Goal: Transaction & Acquisition: Book appointment/travel/reservation

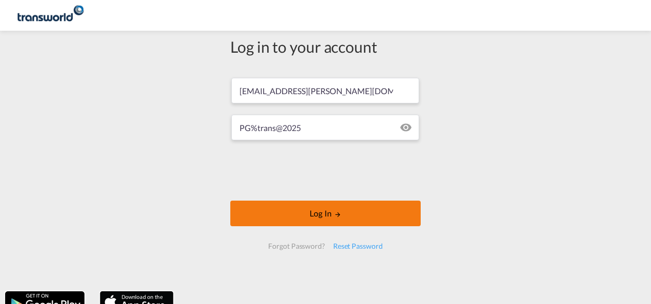
click at [316, 216] on button "Log In" at bounding box center [325, 214] width 190 height 26
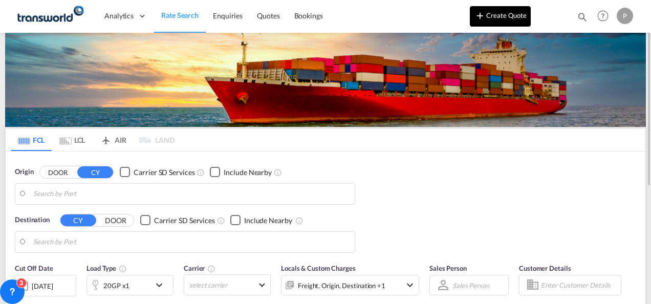
click at [505, 16] on button "Create Quote" at bounding box center [500, 16] width 61 height 20
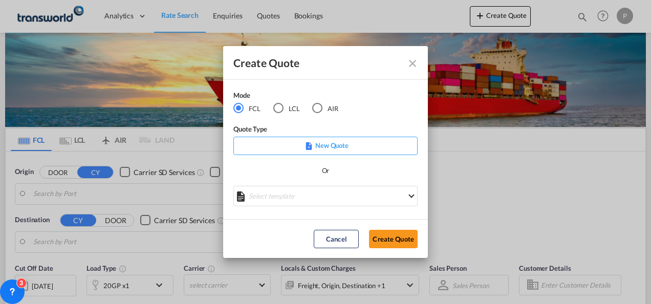
click at [278, 102] on div "Mode" at bounding box center [292, 96] width 118 height 13
click at [278, 108] on div "LCL" at bounding box center [278, 108] width 10 height 10
click at [392, 238] on button "Create Quote" at bounding box center [393, 239] width 49 height 18
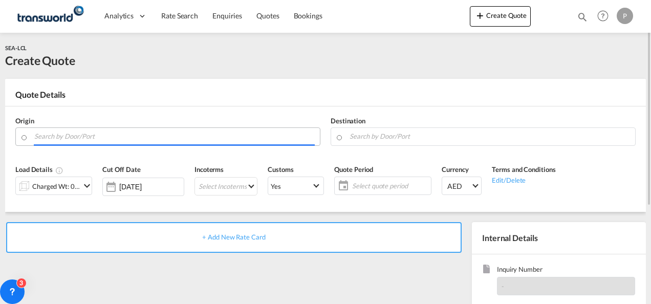
click at [134, 137] on input "Search by Door/Port" at bounding box center [174, 136] width 281 height 18
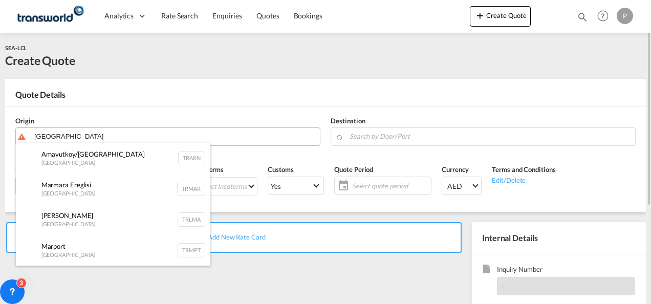
type input "[GEOGRAPHIC_DATA]"
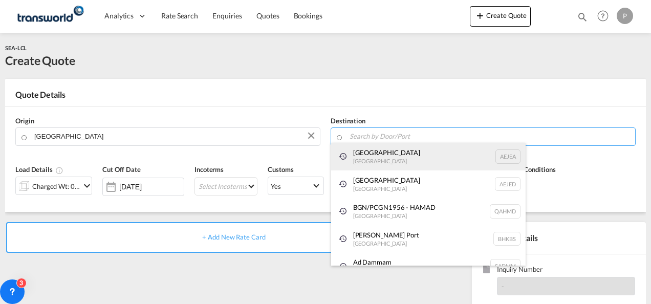
click at [386, 155] on div "[GEOGRAPHIC_DATA] [GEOGRAPHIC_DATA]" at bounding box center [428, 157] width 195 height 28
type input "[GEOGRAPHIC_DATA], [GEOGRAPHIC_DATA]"
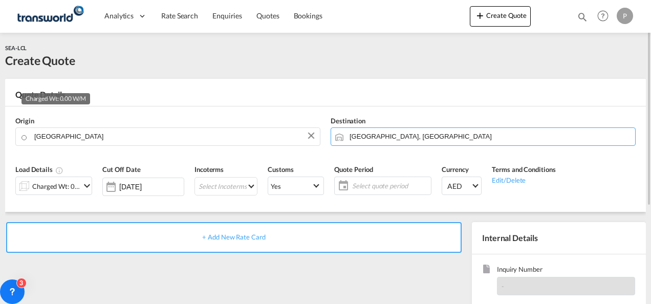
click at [50, 185] on div "Charged Wt: 0.00 W/M" at bounding box center [56, 186] width 48 height 14
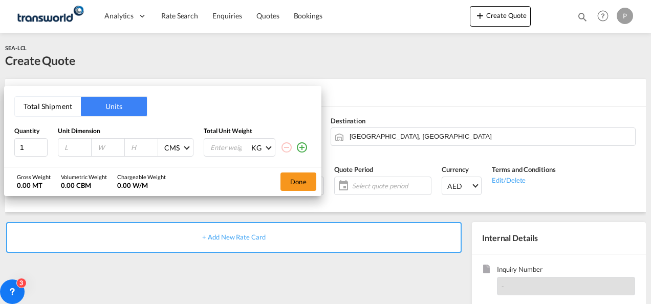
click at [44, 101] on button "Total Shipment" at bounding box center [48, 106] width 66 height 19
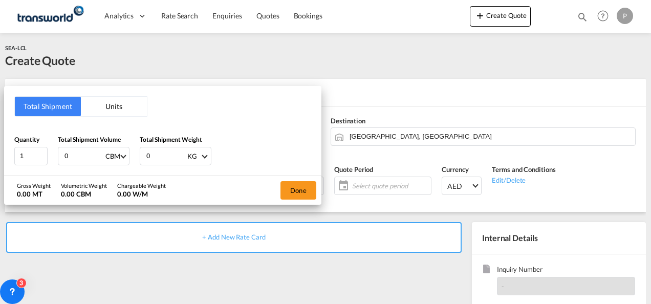
click at [91, 152] on input "0" at bounding box center [83, 155] width 41 height 17
type input "1.23"
click at [157, 158] on input "0" at bounding box center [165, 155] width 41 height 17
type input "72"
click at [296, 185] on button "Done" at bounding box center [299, 190] width 36 height 18
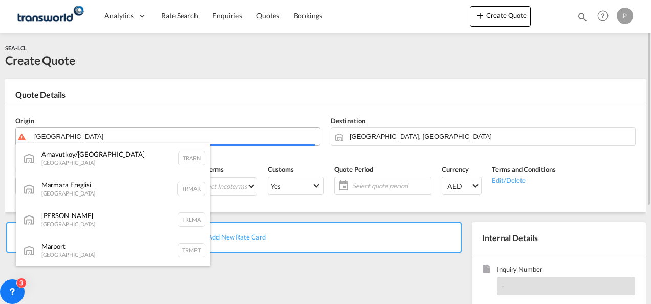
click at [87, 137] on body "Analytics Dashboard Rate Search Enquiries Quotes Bookings" at bounding box center [325, 152] width 651 height 304
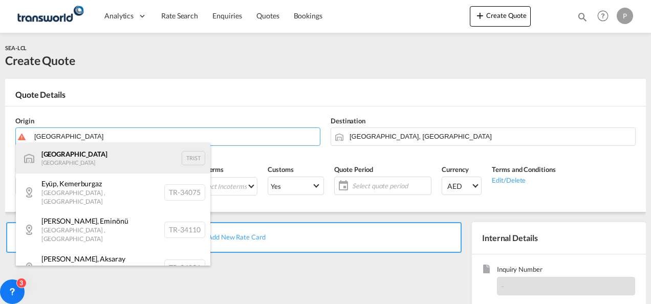
click at [78, 171] on div "[GEOGRAPHIC_DATA] [GEOGRAPHIC_DATA] TRIST" at bounding box center [113, 158] width 195 height 31
type input "[GEOGRAPHIC_DATA], TRIST"
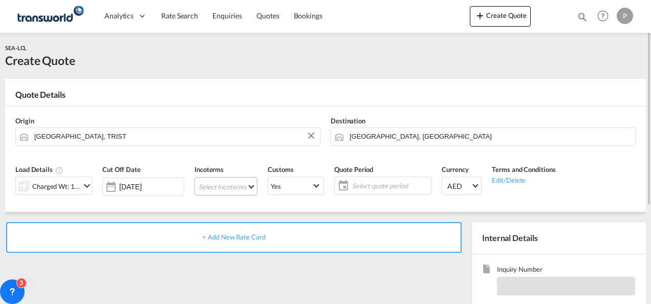
click at [221, 186] on md-select "Select Incoterms CPT - export Carrier Paid to EXW - import Ex Works CFR - impor…" at bounding box center [226, 186] width 63 height 18
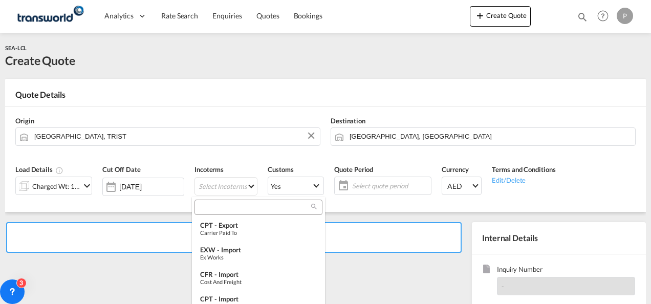
type md-option "[object Object]"
click at [221, 205] on input "search" at bounding box center [255, 207] width 114 height 9
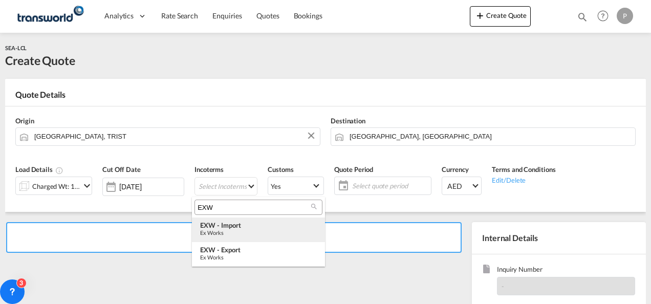
type input "EXW"
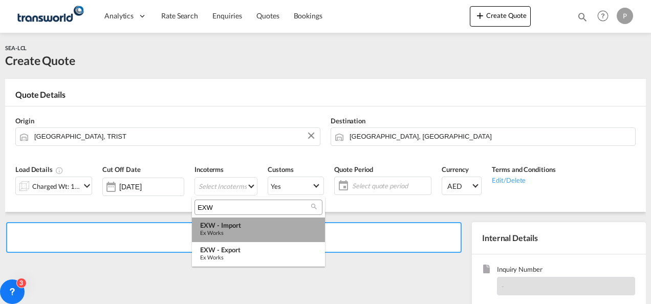
click at [224, 224] on div "EXW - import" at bounding box center [258, 225] width 117 height 8
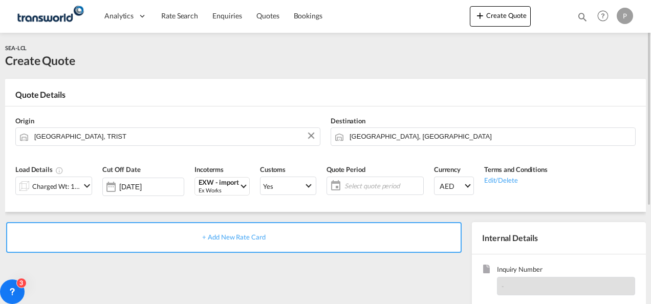
click at [349, 186] on span "Select quote period" at bounding box center [383, 185] width 76 height 9
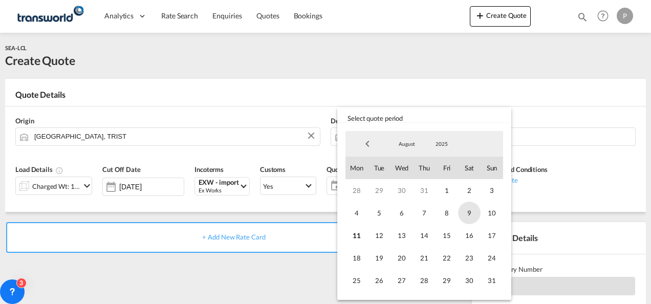
click at [460, 213] on span "9" at bounding box center [469, 213] width 23 height 23
click at [453, 213] on span "8" at bounding box center [447, 213] width 23 height 23
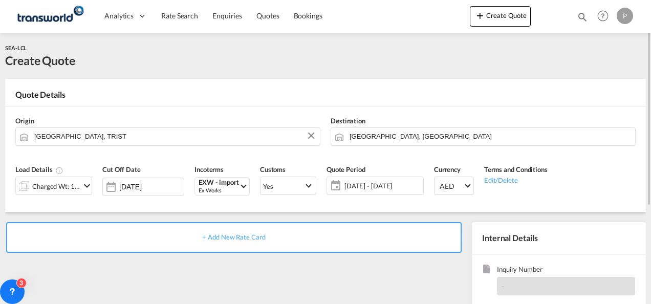
click at [345, 180] on span "[DATE] - [DATE]" at bounding box center [382, 186] width 81 height 14
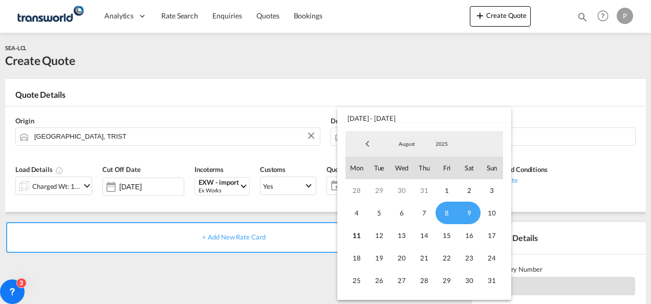
click at [444, 211] on span "8" at bounding box center [447, 213] width 23 height 23
click at [487, 278] on span "31" at bounding box center [492, 280] width 23 height 23
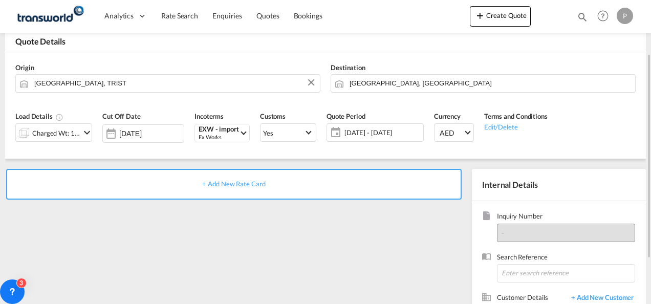
scroll to position [67, 0]
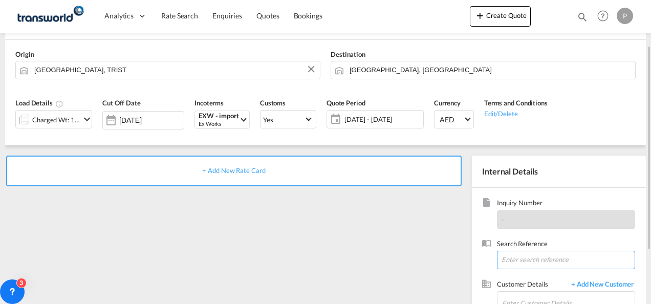
click at [508, 255] on input at bounding box center [566, 260] width 138 height 18
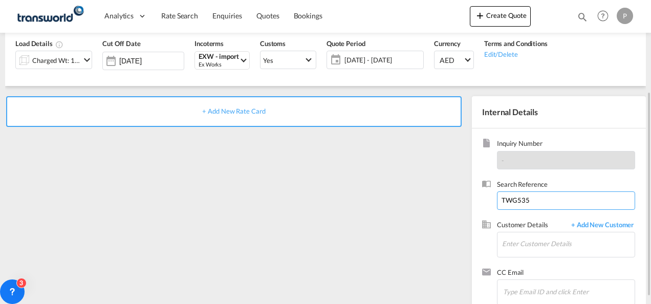
scroll to position [131, 0]
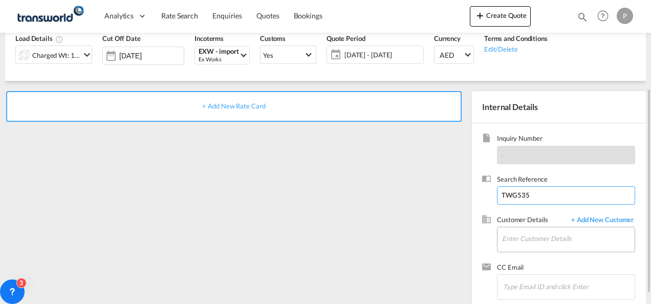
type input "TWG535"
click at [514, 239] on input "Enter Customer Details" at bounding box center [568, 238] width 133 height 23
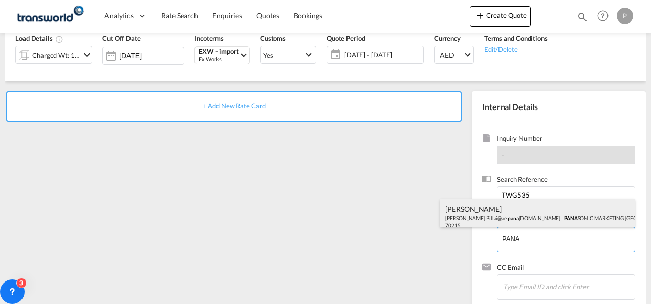
click at [509, 220] on div "[PERSON_NAME] [PERSON_NAME].Pillai@ae. pana [DOMAIN_NAME] | PANA SONIC MARKETIN…" at bounding box center [537, 216] width 195 height 35
type input "PANASONIC MARKETING [GEOGRAPHIC_DATA] AND [GEOGRAPHIC_DATA] (PMMAF) SPARE PARTS…"
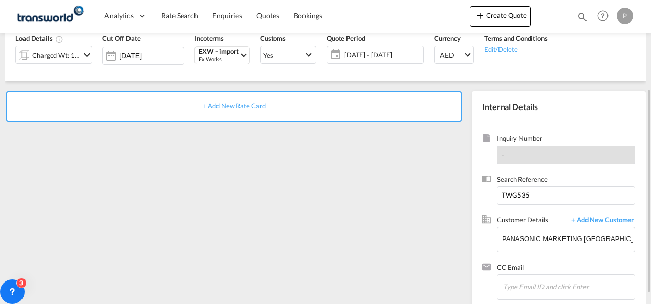
click at [234, 103] on span "+ Add New Rate Card" at bounding box center [233, 106] width 63 height 8
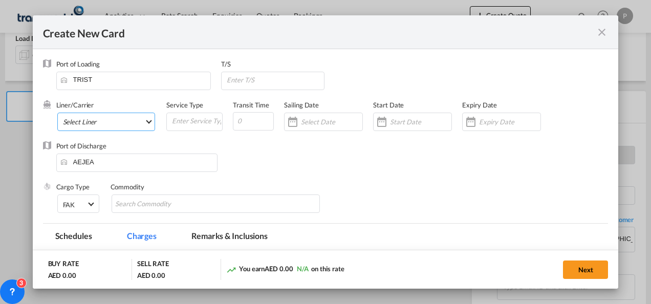
click at [76, 122] on md-select "Select Liner 2HM LOGISTICS D.O.O 2HM LOGISTICS D.O.O. / TDWC-CAPODISTRI 2HM LOG…" at bounding box center [106, 122] width 98 height 18
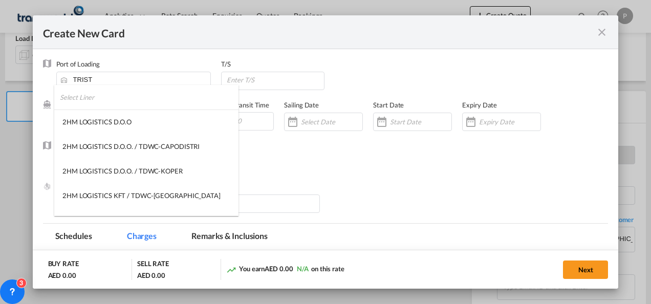
click at [88, 94] on input "search" at bounding box center [149, 97] width 179 height 25
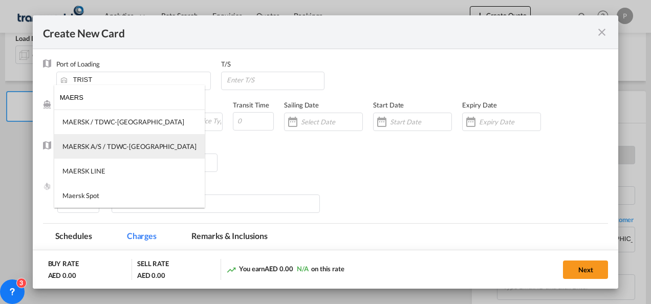
type input "MAERS"
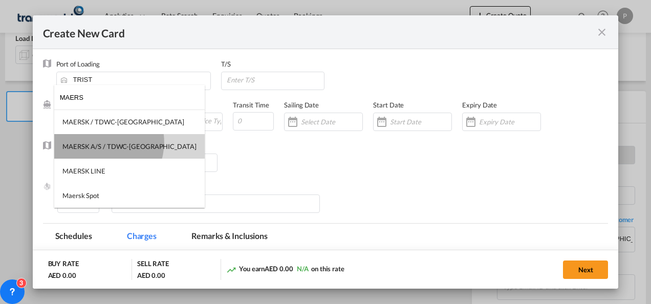
click at [101, 142] on div "MAERSK A/S / TDWC-[GEOGRAPHIC_DATA]" at bounding box center [129, 146] width 134 height 9
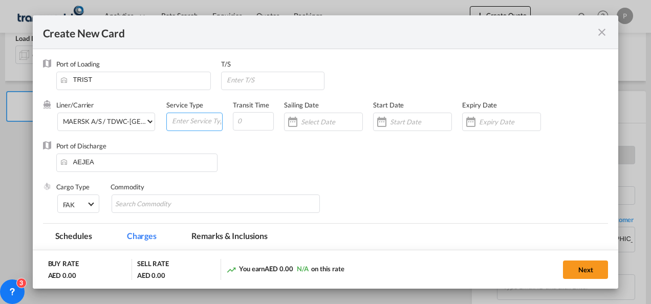
click at [200, 118] on input "Create New CardPort ..." at bounding box center [196, 120] width 51 height 15
type input "EXW IMPORT"
click at [486, 128] on div "Create New CardPort ..." at bounding box center [501, 122] width 79 height 18
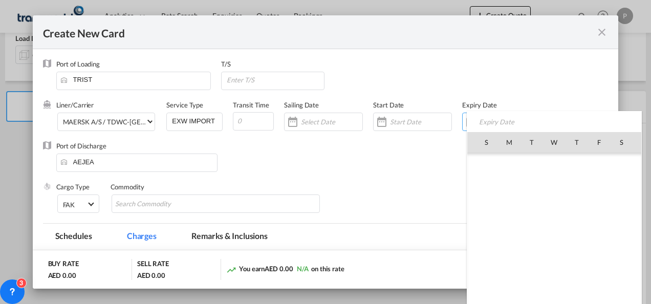
scroll to position [236996, 0]
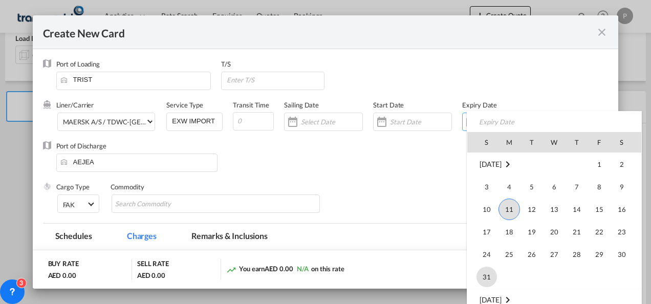
click at [491, 268] on span "31" at bounding box center [487, 277] width 20 height 20
type input "[DATE]"
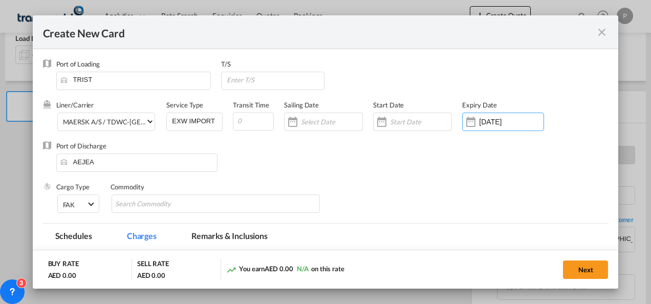
scroll to position [67, 0]
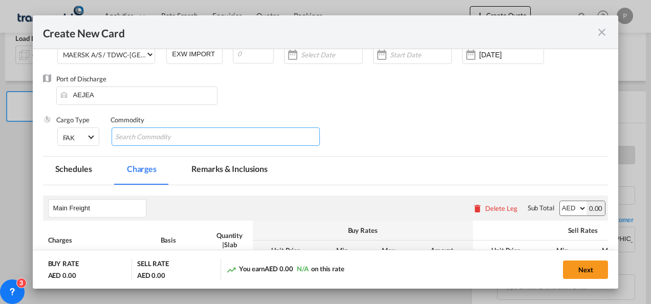
click at [217, 133] on md-chips-wrap "Chips container with autocompletion. Enter the text area, type text to search, …" at bounding box center [216, 136] width 209 height 18
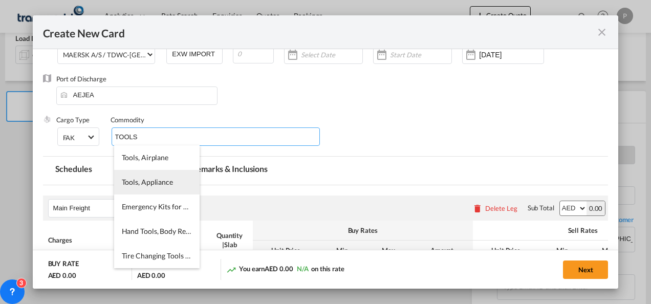
type input "TOOLS"
click at [136, 180] on span "Tools, Appliance" at bounding box center [147, 182] width 51 height 9
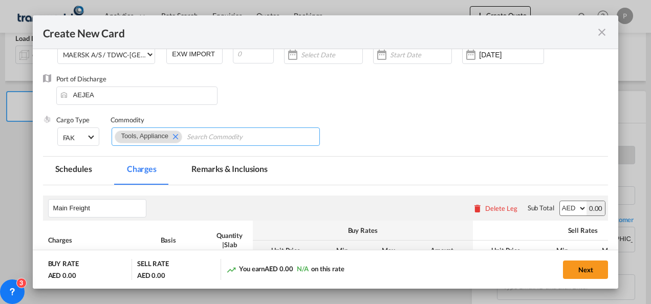
scroll to position [133, 0]
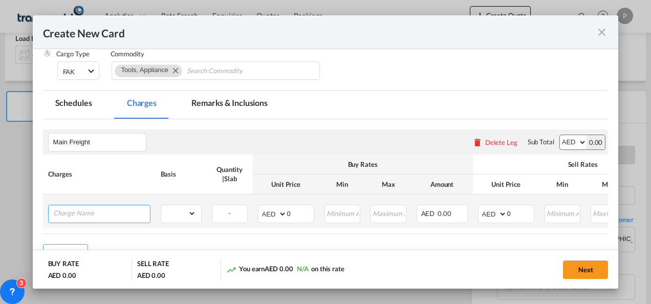
click at [65, 210] on input "Charge Name" at bounding box center [101, 212] width 97 height 15
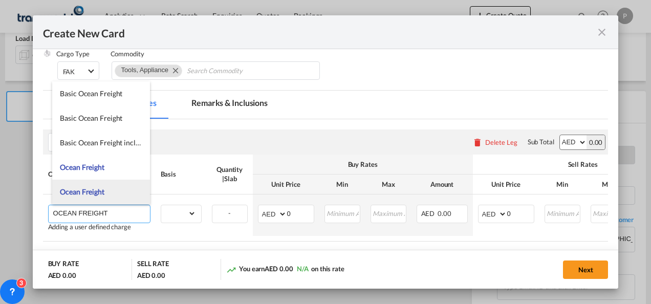
click at [91, 188] on span "Ocean Freight" at bounding box center [82, 191] width 45 height 9
type input "Ocean Freight"
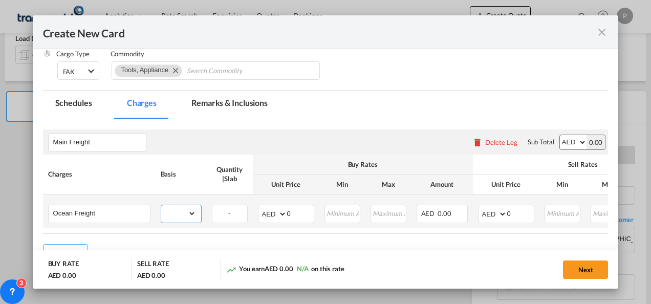
click at [182, 209] on select "gross_weight volumetric_weight per_shipment per_bl per_km per_hawb per_kg flat …" at bounding box center [178, 213] width 35 height 16
select select "per_shipment"
click at [161, 205] on select "gross_weight volumetric_weight per_shipment per_bl per_km per_hawb per_kg flat …" at bounding box center [178, 213] width 35 height 16
click at [302, 211] on input "0" at bounding box center [300, 212] width 27 height 15
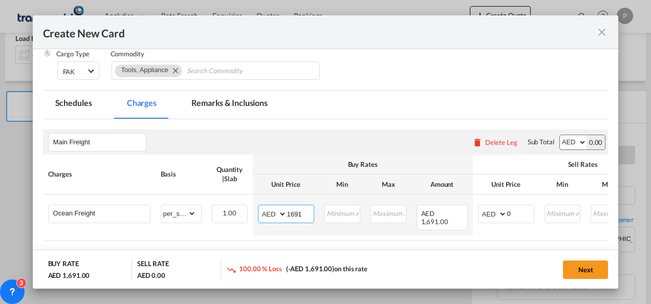
type input "1691"
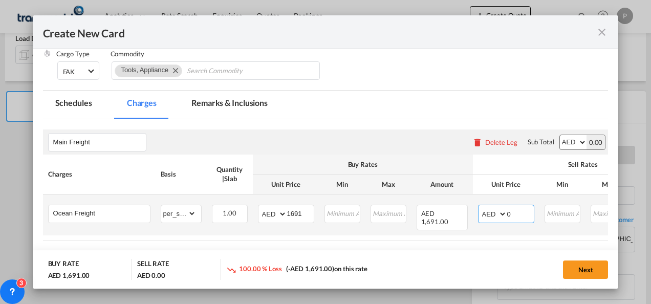
click at [524, 214] on input "0" at bounding box center [520, 212] width 27 height 15
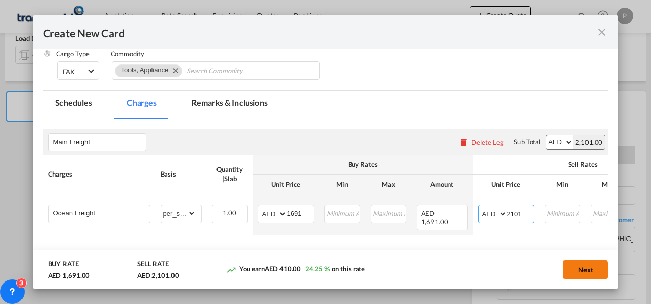
type input "2101"
click at [576, 269] on button "Next" at bounding box center [585, 270] width 45 height 18
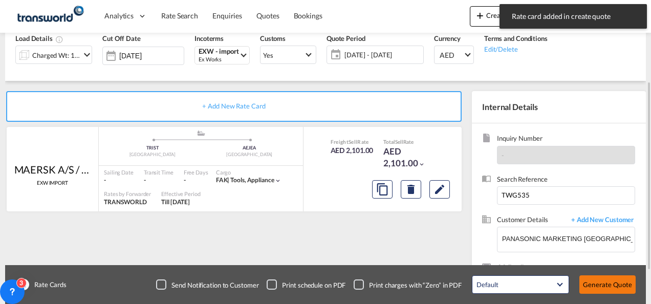
click at [621, 285] on button "Generate Quote" at bounding box center [607, 284] width 56 height 18
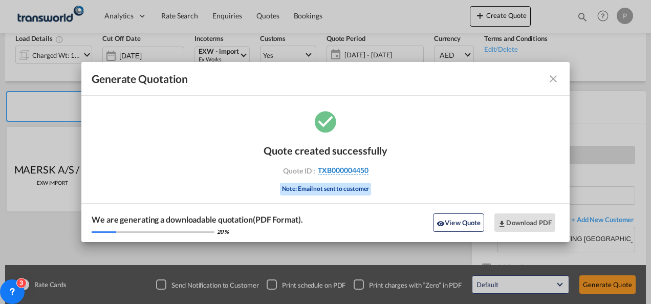
click at [352, 169] on span "TXB000004450" at bounding box center [343, 170] width 51 height 9
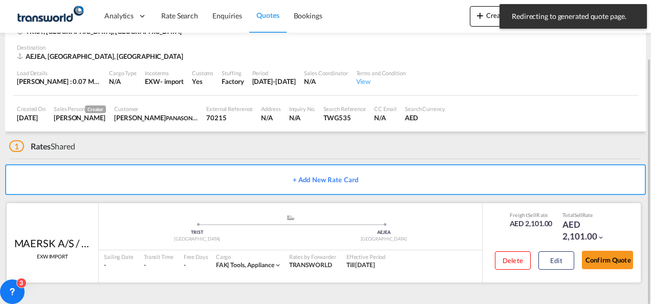
scroll to position [62, 0]
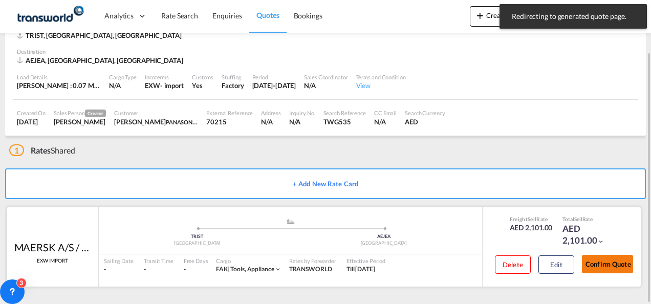
click at [606, 261] on button "Confirm Quote" at bounding box center [607, 264] width 51 height 18
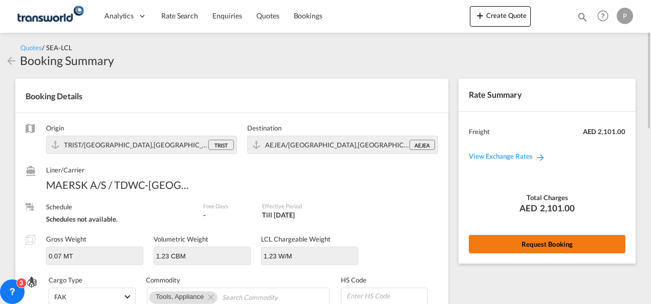
click at [526, 247] on button "Request Booking" at bounding box center [547, 244] width 157 height 18
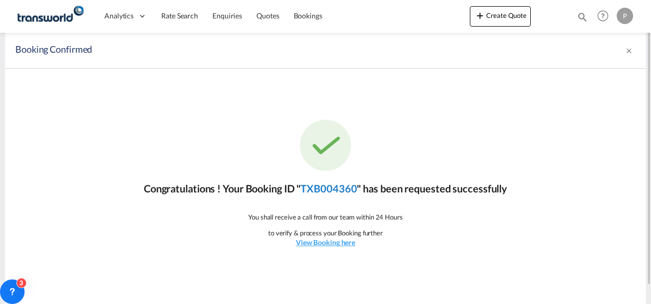
click at [315, 188] on link "TXB004360" at bounding box center [328, 188] width 56 height 12
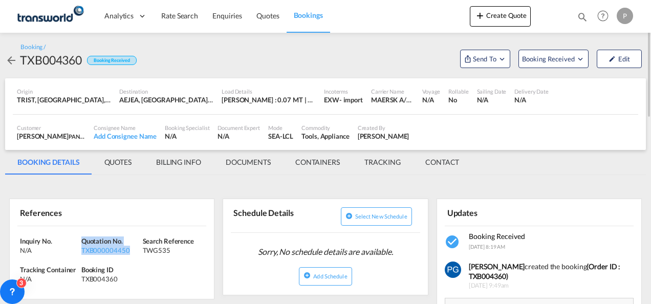
drag, startPoint x: 132, startPoint y: 250, endPoint x: 81, endPoint y: 240, distance: 51.7
click at [81, 240] on div "Quotation No. TXB000004450" at bounding box center [111, 246] width 61 height 18
copy div "Quotation No. TXB000004450"
click at [488, 55] on span "Send To" at bounding box center [485, 59] width 26 height 10
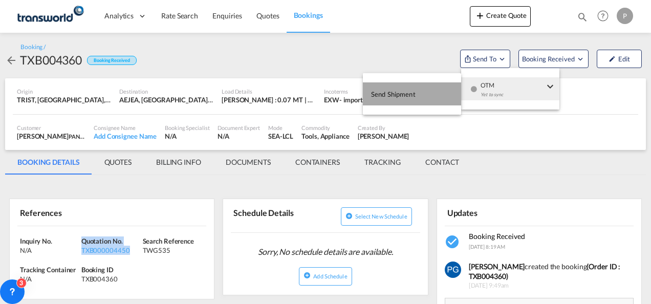
click at [426, 90] on button "Send Shipment" at bounding box center [412, 93] width 98 height 23
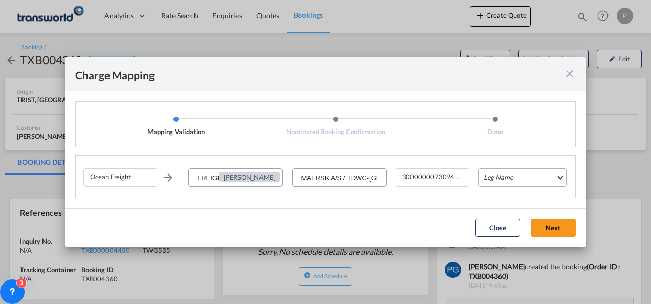
click at [495, 177] on md-select "Leg Name HANDLING ORIGIN VESSEL HANDLING DESTINATION OTHERS TL PICK UP CUSTOMS …" at bounding box center [522, 177] width 89 height 18
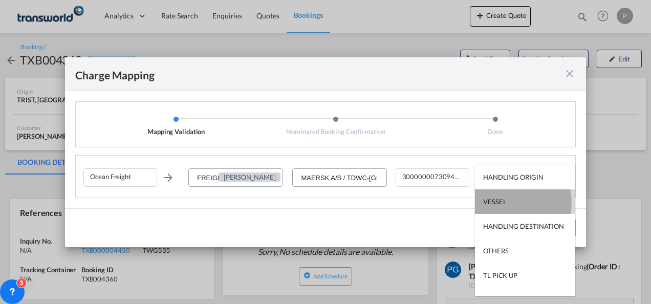
click at [496, 203] on div "VESSEL" at bounding box center [494, 201] width 23 height 9
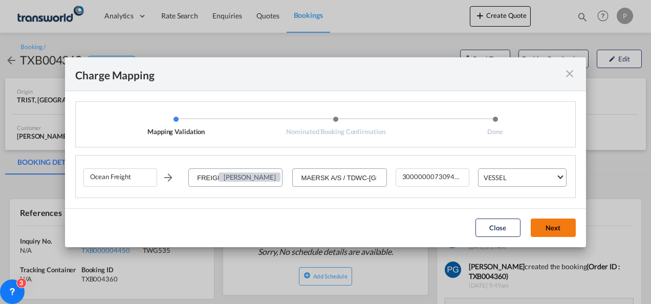
click at [553, 222] on button "Next" at bounding box center [553, 228] width 45 height 18
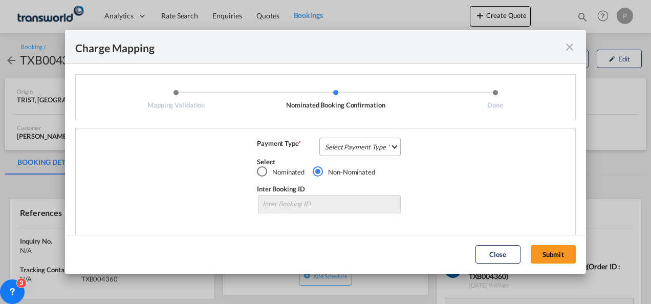
click at [356, 143] on md-select "Select Payment Type COLLECT PREPAID" at bounding box center [359, 147] width 81 height 18
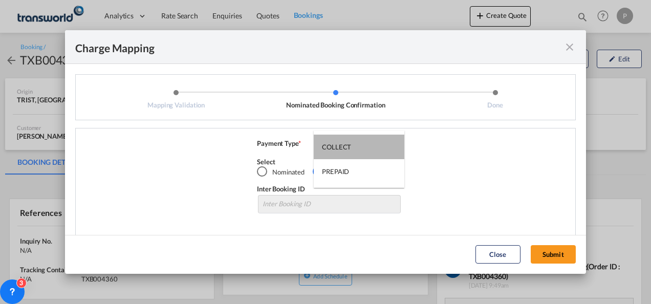
click at [356, 143] on md-option "COLLECT" at bounding box center [359, 147] width 91 height 25
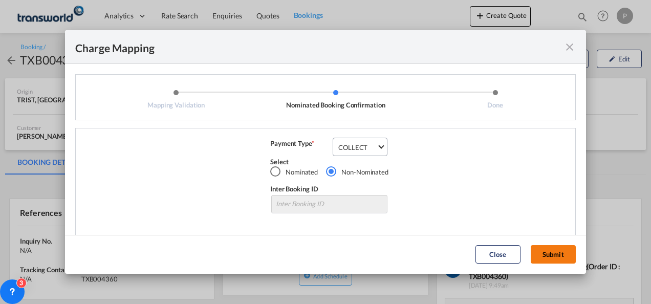
click at [548, 255] on button "Submit" at bounding box center [553, 254] width 45 height 18
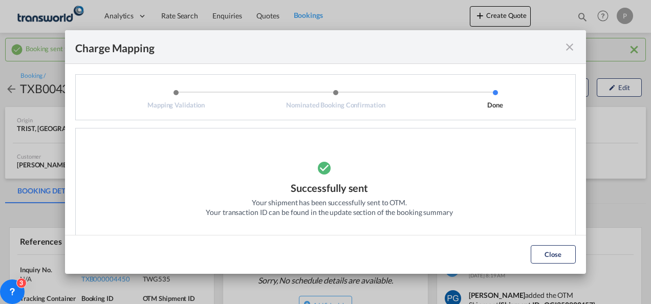
click at [567, 52] on md-icon "icon-close fg-AAA8AD cursor" at bounding box center [570, 47] width 12 height 12
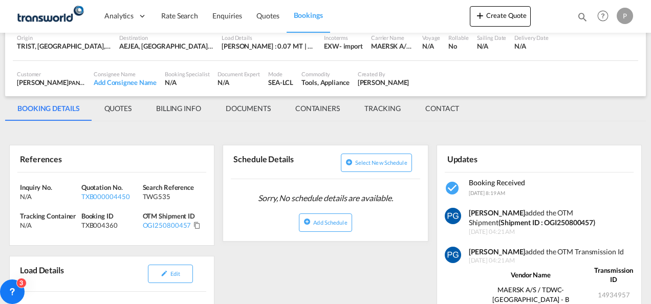
scroll to position [83, 0]
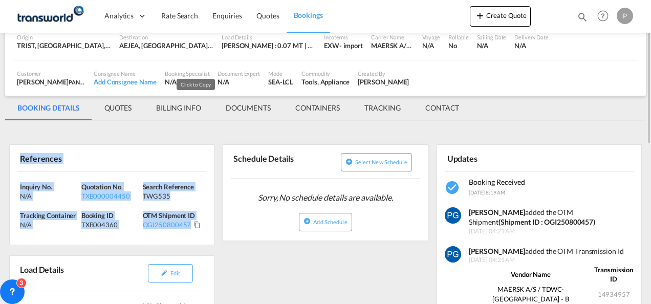
drag, startPoint x: 18, startPoint y: 158, endPoint x: 198, endPoint y: 225, distance: 191.1
click at [198, 225] on div "References Inquiry No. N/A Quotation No. TXB000004450 Search Reference TWG535 T…" at bounding box center [111, 194] width 205 height 101
copy div "References Inquiry No. N/A Quotation No. TXB000004450 Search Reference TWG535 T…"
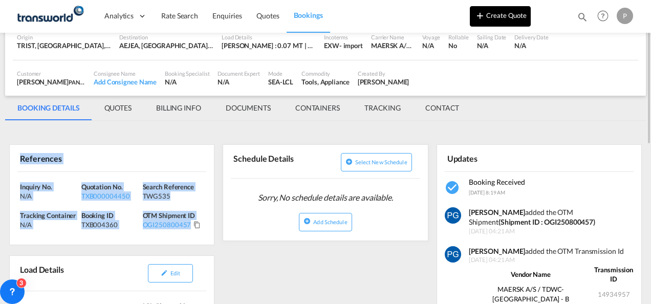
click at [503, 15] on button "Create Quote" at bounding box center [500, 16] width 61 height 20
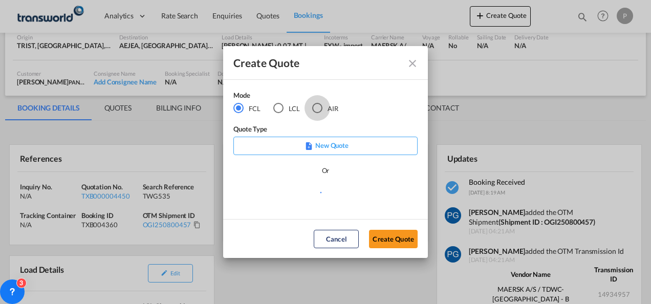
click at [321, 104] on div "AIR" at bounding box center [317, 108] width 10 height 10
click at [397, 235] on button "Create Quote" at bounding box center [393, 239] width 49 height 18
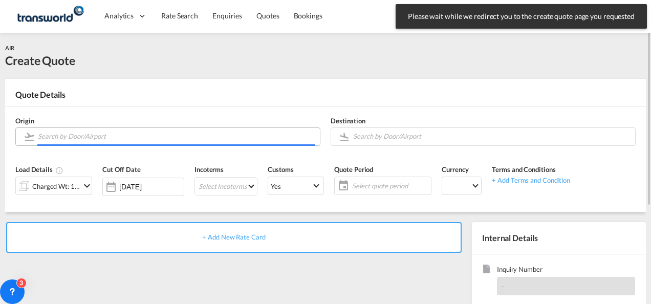
click at [101, 132] on input "Search by Door/Airport" at bounding box center [176, 136] width 277 height 18
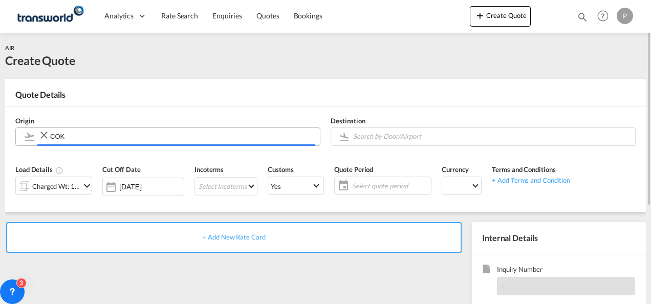
click at [101, 132] on input "COK" at bounding box center [182, 136] width 265 height 18
type input "COCHIN"
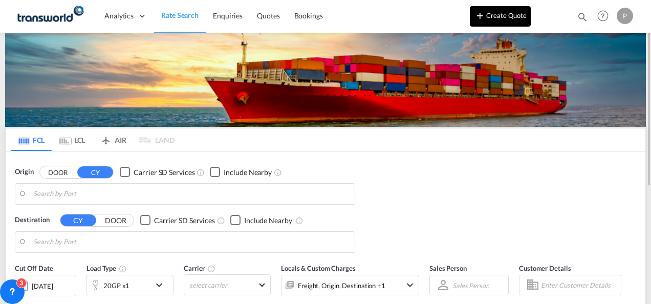
click at [493, 13] on button "Create Quote" at bounding box center [500, 16] width 61 height 20
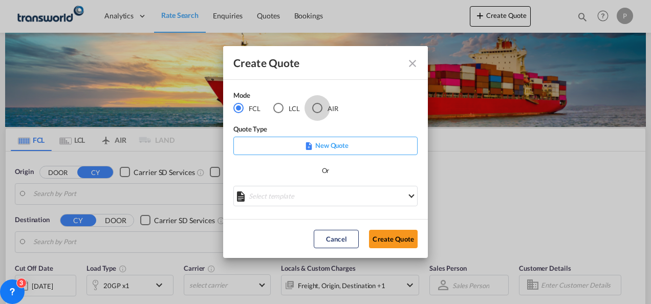
click at [317, 107] on div "AIR" at bounding box center [317, 108] width 10 height 10
click at [380, 230] on button "Create Quote" at bounding box center [393, 239] width 49 height 18
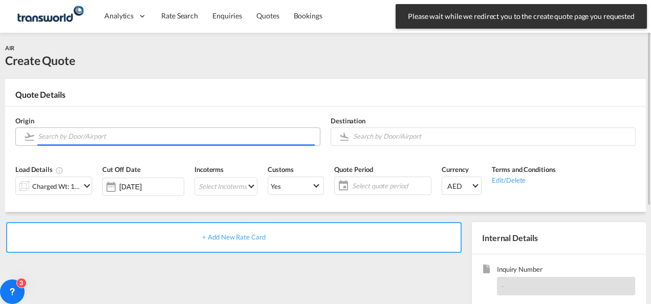
click at [102, 136] on input "Search by Door/Airport" at bounding box center [176, 136] width 277 height 18
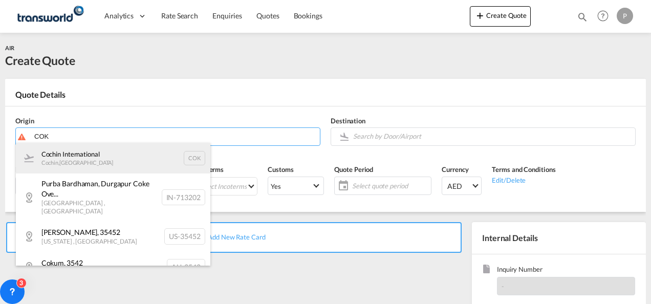
click at [95, 162] on div "Cochin International Cochin , India COK" at bounding box center [113, 158] width 195 height 31
type input "Cochin International, Cochin, COK"
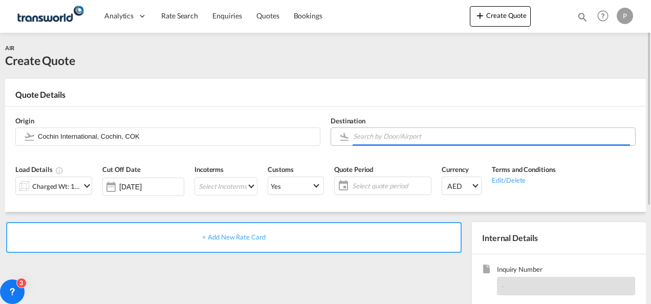
click at [360, 137] on input "Search by Door/Airport" at bounding box center [491, 136] width 277 height 18
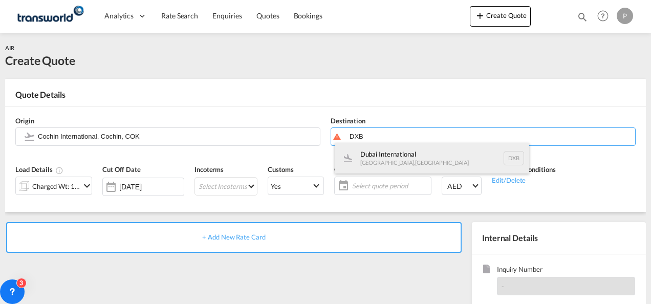
click at [376, 162] on div "Dubai International Dubai , United Arab Emirates DXB" at bounding box center [432, 158] width 195 height 31
type input "Dubai International, Dubai, DXB"
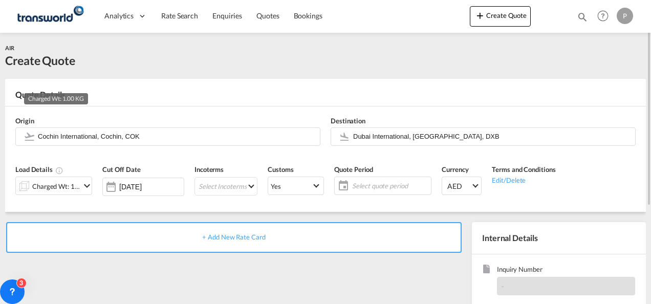
click at [44, 185] on div "Charged Wt: 1.00 KG" at bounding box center [56, 186] width 48 height 14
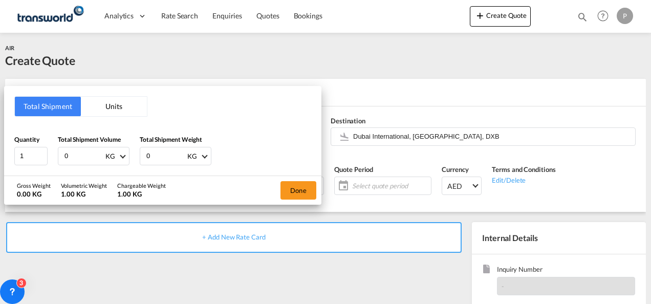
click at [76, 154] on input "0" at bounding box center [83, 155] width 41 height 17
type input "4555"
click at [163, 154] on input "0" at bounding box center [165, 155] width 41 height 17
type input "4555"
click at [311, 185] on button "Done" at bounding box center [299, 190] width 36 height 18
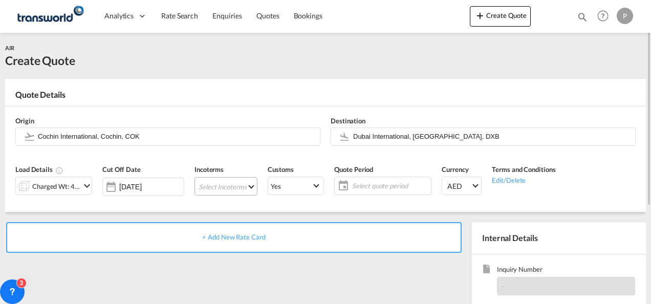
click at [220, 185] on md-select "Select Incoterms EXW - export Ex Works DPU - import Delivery at Place Unloaded …" at bounding box center [226, 186] width 63 height 18
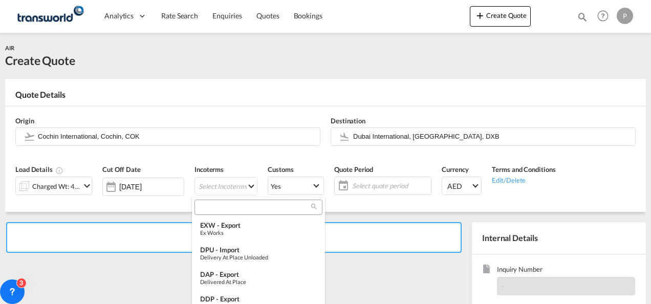
click at [218, 208] on input "search" at bounding box center [255, 207] width 114 height 9
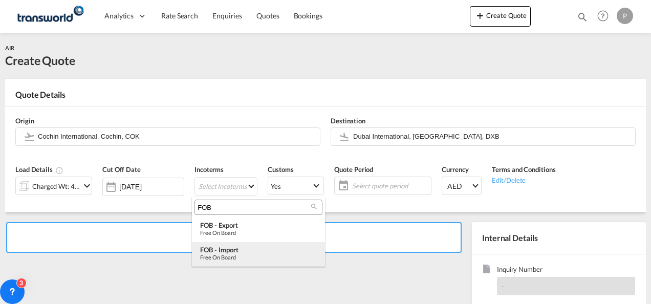
type input "FOB"
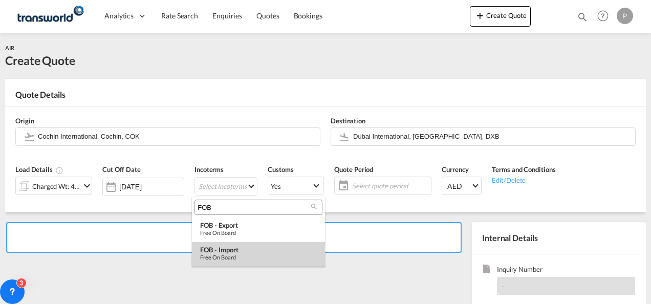
click at [224, 250] on div "FOB - import" at bounding box center [258, 250] width 117 height 8
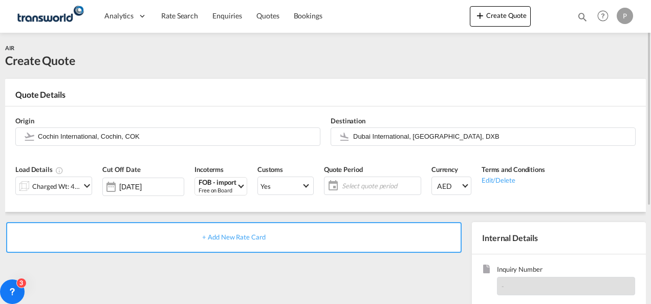
click at [349, 184] on span "Select quote period" at bounding box center [380, 185] width 76 height 9
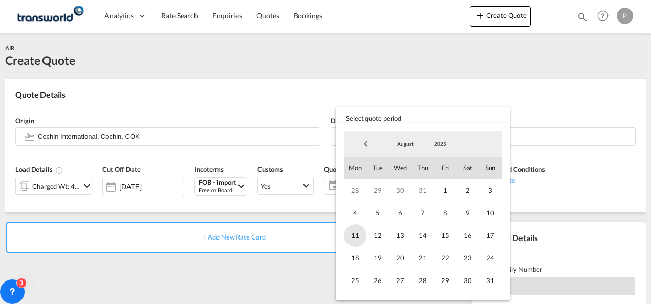
click at [355, 233] on span "11" at bounding box center [355, 235] width 23 height 23
click at [496, 278] on span "31" at bounding box center [490, 280] width 23 height 23
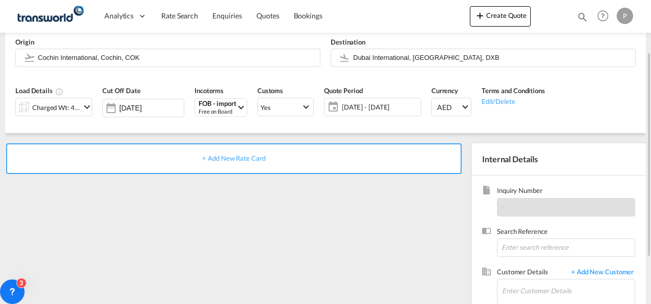
scroll to position [80, 0]
click at [527, 244] on input at bounding box center [566, 247] width 138 height 18
paste input "176-0849 3262"
type input "176-0849 3262"
click at [507, 288] on input "Enter Customer Details" at bounding box center [568, 289] width 133 height 23
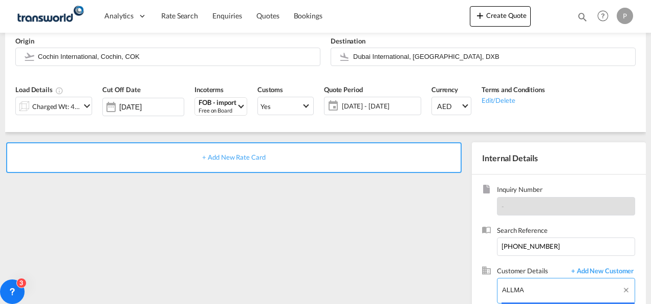
click at [528, 289] on input "ALLMA" at bounding box center [568, 289] width 133 height 23
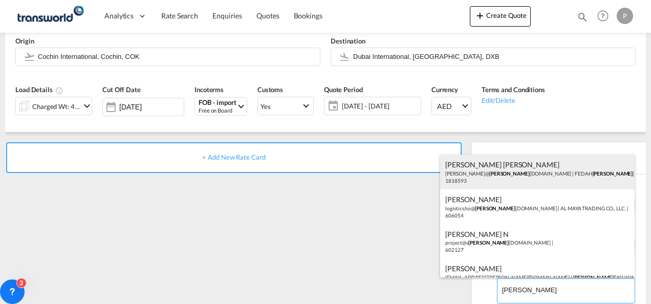
click at [507, 184] on div "Rukhsar Rukhsar Rukhsar@ alma dinagroup.org | FEDAH ALMA DINA GOODS WHOLESALERS…" at bounding box center [537, 172] width 195 height 35
type input "FEDAH ALMADINA GOODS WHOLESALERS CO. L.L.C, Rukhsar Rukhsar, Rukhsar@almadinagr…"
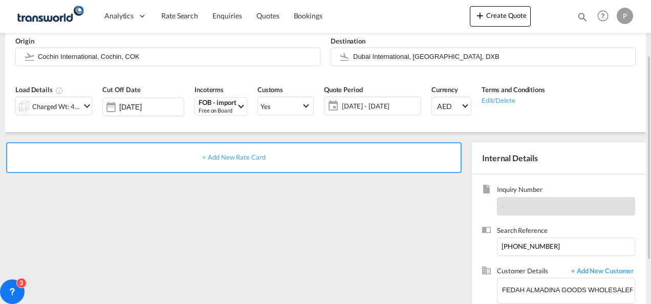
click at [227, 155] on span "+ Add New Rate Card" at bounding box center [233, 157] width 63 height 8
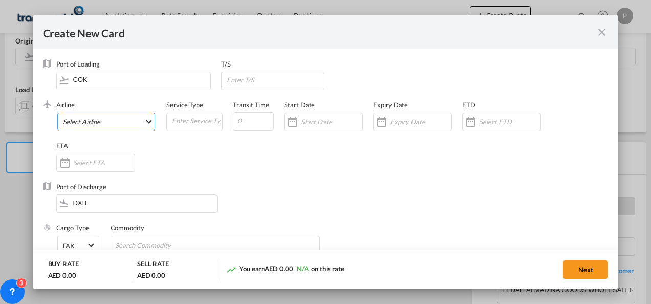
click at [118, 122] on md-select "Select Airline AIR EXPRESS S.A. (1166- / -) CMA CGM Air Cargo (1140-2C / -) DDW…" at bounding box center [106, 122] width 98 height 18
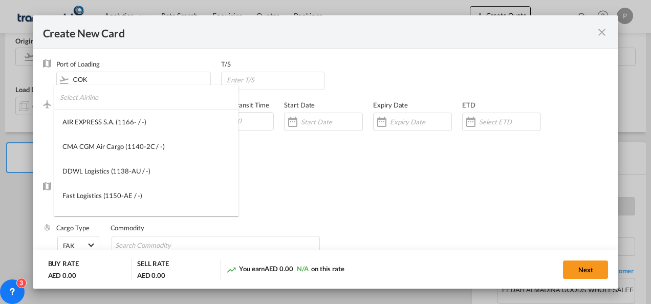
click at [106, 99] on input "search" at bounding box center [149, 97] width 179 height 25
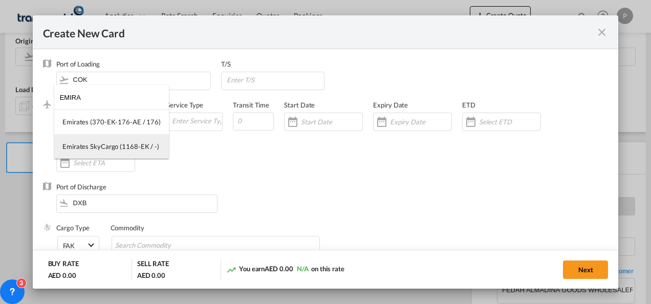
type input "EMIRA"
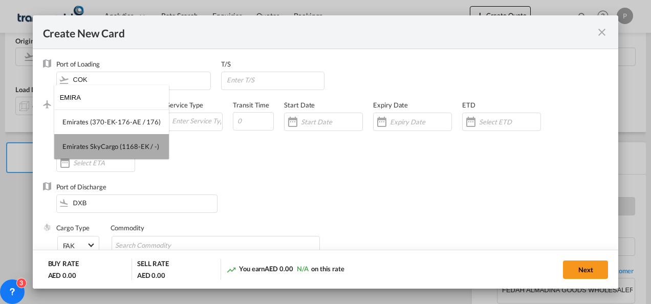
click at [114, 143] on div "Emirates SkyCargo (1168-EK / -)" at bounding box center [110, 146] width 97 height 9
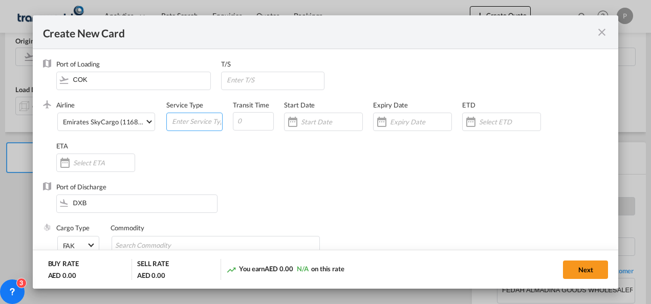
click at [179, 123] on input "Create New CardPort ..." at bounding box center [196, 120] width 51 height 15
type input "FOB IMPORT"
click at [417, 119] on input "Create New CardPort ..." at bounding box center [420, 122] width 61 height 8
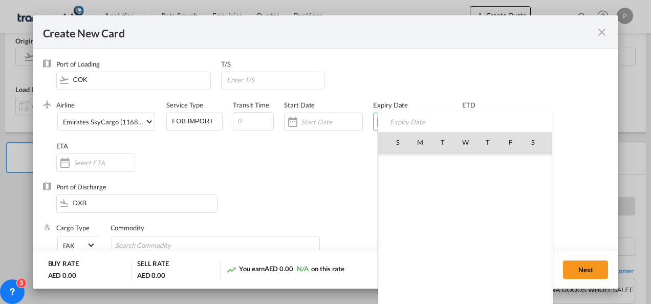
scroll to position [236996, 0]
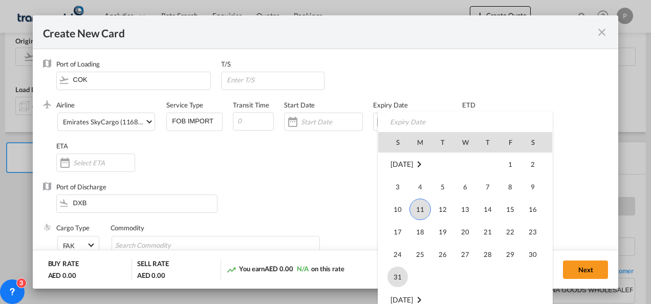
click at [398, 275] on span "31" at bounding box center [398, 277] width 20 height 20
type input "[DATE]"
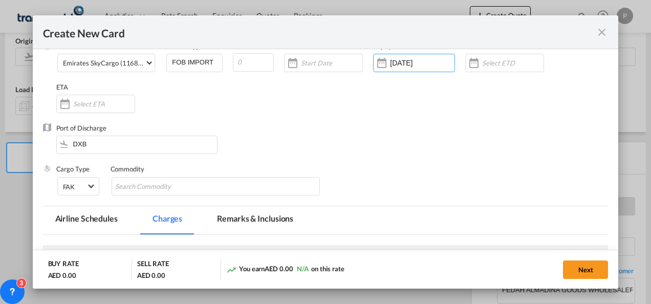
scroll to position [59, 0]
click at [169, 183] on input "Chips input." at bounding box center [162, 186] width 94 height 16
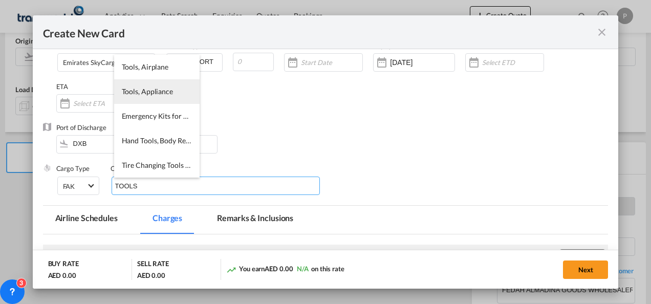
type input "TOOLS"
click at [151, 102] on li "Tools, Appliance" at bounding box center [156, 91] width 85 height 25
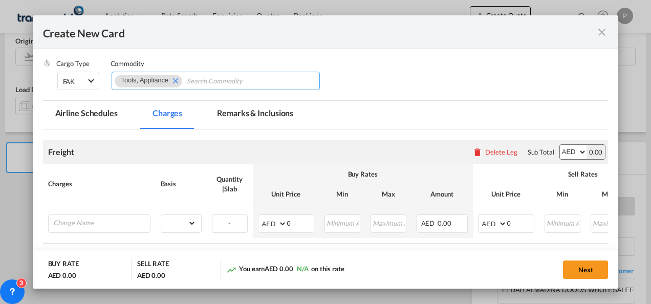
scroll to position [165, 0]
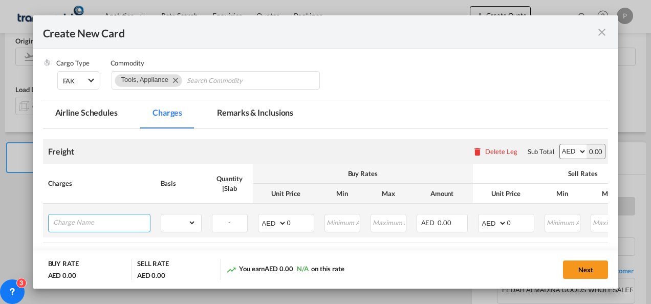
click at [102, 227] on input "Charge Name" at bounding box center [101, 221] width 97 height 15
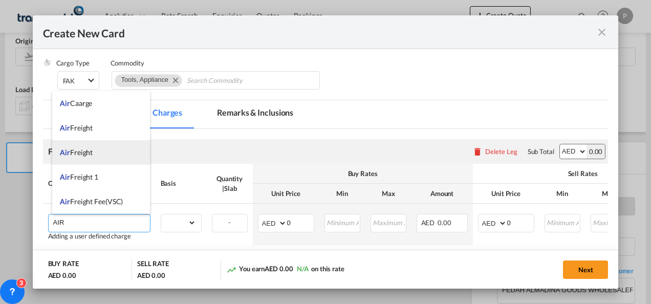
click at [95, 147] on li "Air Freight" at bounding box center [101, 152] width 98 height 25
type input "Air Freight"
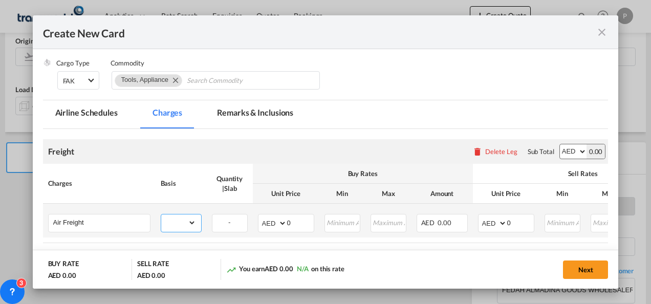
click at [176, 223] on select "gross_weight volumetric_weight per_shipment per_bl per_km % on air freight per_…" at bounding box center [178, 222] width 35 height 16
select select "per_shipment"
click at [161, 214] on select "gross_weight volumetric_weight per_shipment per_bl per_km % on air freight per_…" at bounding box center [178, 222] width 35 height 16
click at [268, 222] on select "AED AFN ALL AMD ANG AOA ARS AUD AWG AZN BAM BBD BDT BGN BHD BIF BMD BND BOB BRL…" at bounding box center [273, 223] width 27 height 14
select select "string:USD"
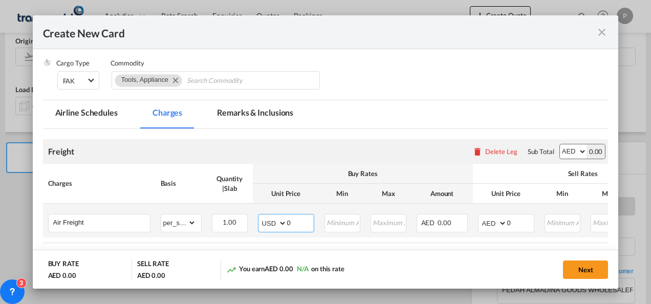
click at [260, 216] on select "AED AFN ALL AMD ANG AOA ARS AUD AWG AZN BAM BBD BDT BGN BHD BIF BMD BND BOB BRL…" at bounding box center [273, 223] width 27 height 14
click at [294, 222] on input "0" at bounding box center [300, 221] width 27 height 15
type input "4417.80"
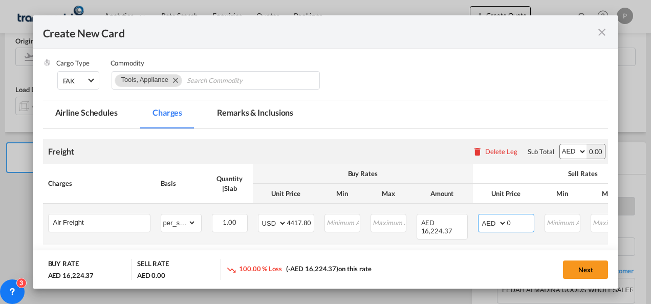
click at [487, 220] on select "AED AFN ALL AMD ANG AOA ARS AUD AWG AZN BAM BBD BDT BGN BHD BIF BMD BND BOB BRL…" at bounding box center [493, 223] width 27 height 14
select select "string:USD"
click at [480, 216] on select "AED AFN ALL AMD ANG AOA ARS AUD AWG AZN BAM BBD BDT BGN BHD BIF BMD BND BOB BRL…" at bounding box center [493, 223] width 27 height 14
click at [512, 219] on input "0" at bounding box center [520, 221] width 27 height 15
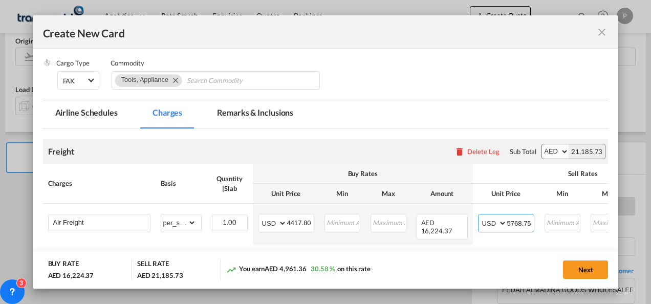
type input "5768.75"
click at [587, 268] on button "Next" at bounding box center [585, 270] width 45 height 18
type input "4417.8"
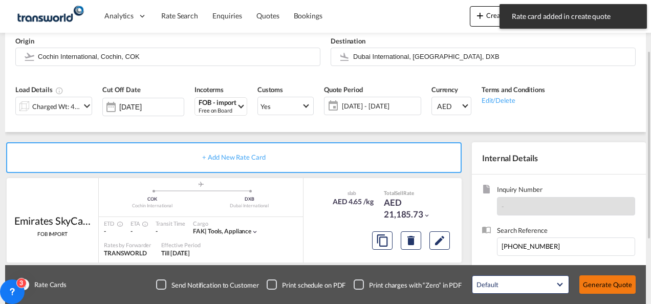
click at [597, 280] on button "Generate Quote" at bounding box center [607, 284] width 56 height 18
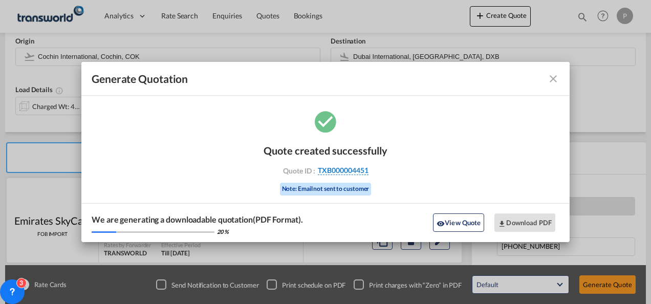
click at [340, 170] on span "TXB000004451" at bounding box center [343, 170] width 51 height 9
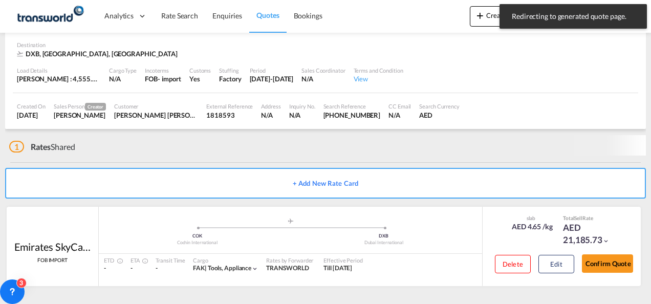
scroll to position [69, 0]
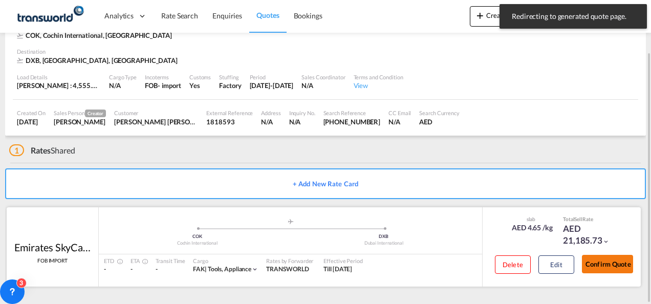
click at [601, 260] on button "Confirm Quote" at bounding box center [607, 264] width 51 height 18
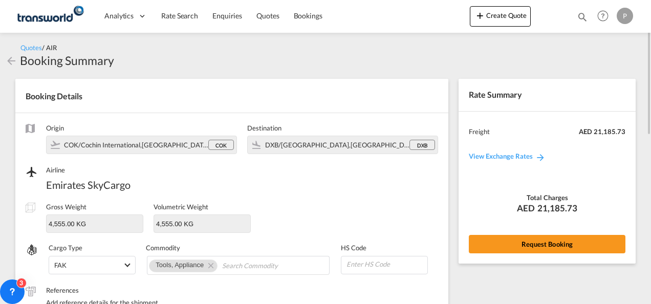
click at [565, 233] on div "Rate Summary Freight AED 21,185.73 View Exchange Rates Total Charges AED 21,185…" at bounding box center [547, 171] width 177 height 184
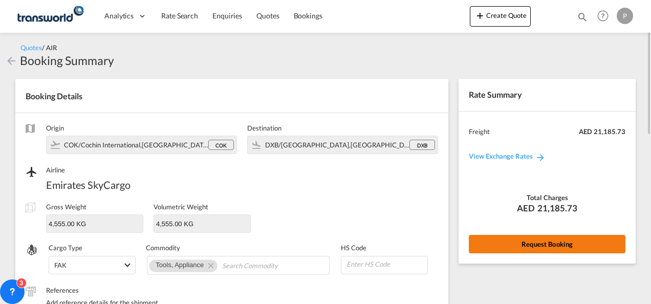
click at [563, 239] on button "Request Booking" at bounding box center [547, 244] width 157 height 18
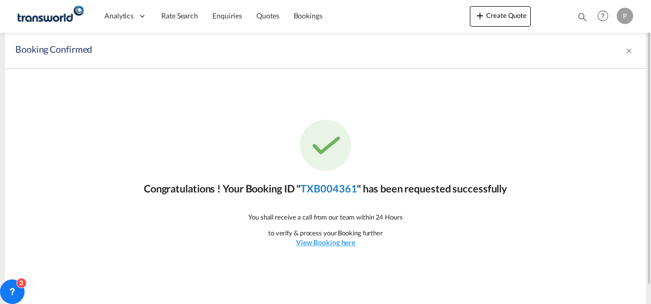
click at [337, 188] on link "TXB004361" at bounding box center [328, 188] width 56 height 12
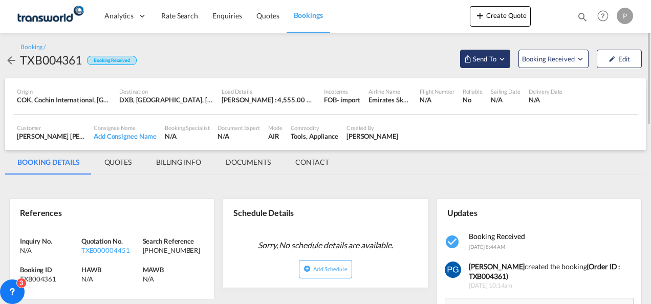
click at [472, 66] on button "Send To" at bounding box center [485, 59] width 50 height 18
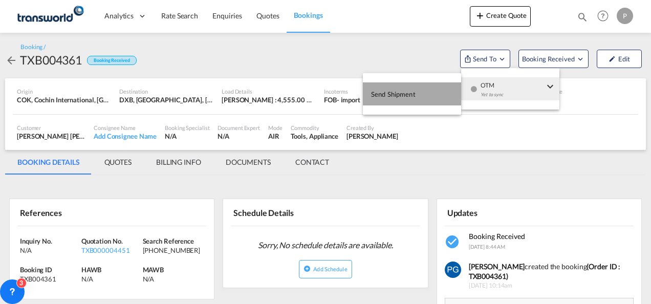
click at [428, 91] on button "Send Shipment" at bounding box center [412, 93] width 98 height 23
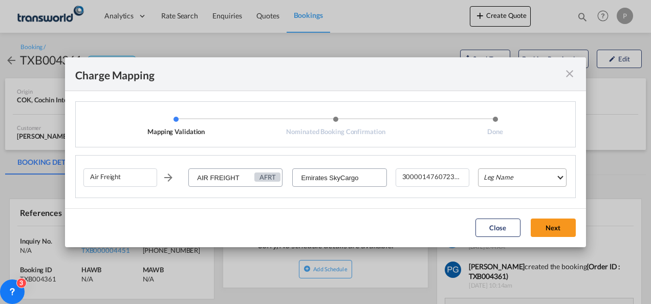
click at [508, 181] on md-select "Leg Name HANDLING ORIGIN HANDLING DESTINATION OTHERS TL PICK UP CUSTOMS ORIGIN …" at bounding box center [522, 177] width 89 height 18
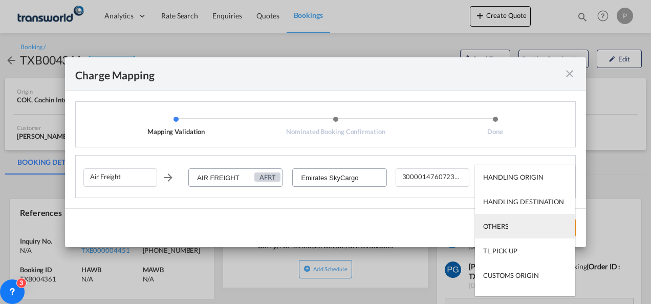
scroll to position [66, 0]
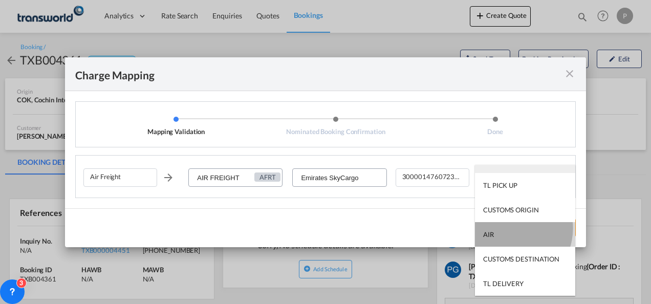
click at [510, 228] on md-option "AIR" at bounding box center [525, 234] width 100 height 25
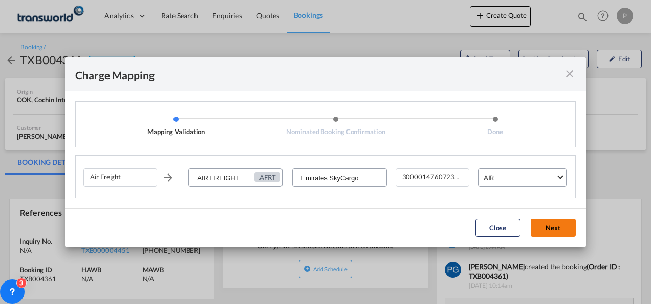
click at [553, 221] on button "Next" at bounding box center [553, 228] width 45 height 18
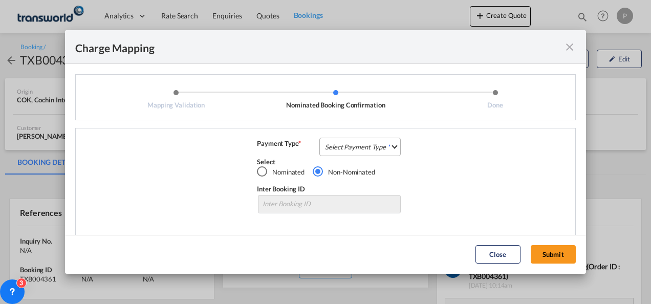
click at [351, 142] on md-select "Select Payment Type COLLECT PREPAID" at bounding box center [359, 147] width 81 height 18
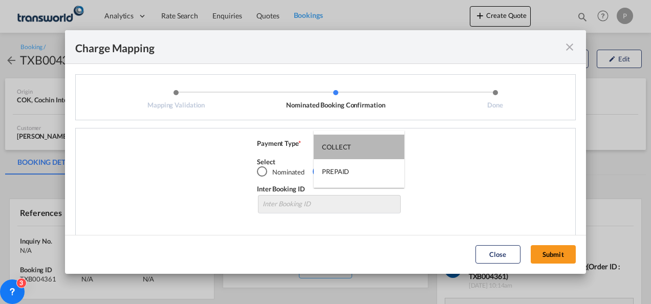
click at [351, 142] on md-option "COLLECT" at bounding box center [359, 147] width 91 height 25
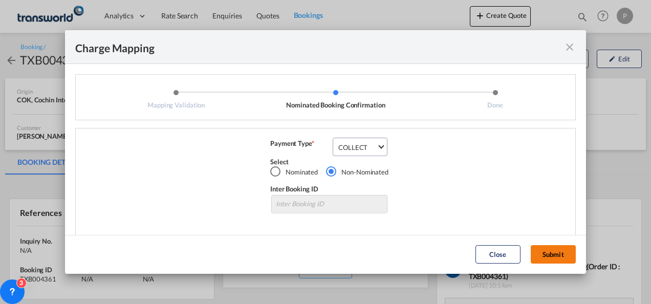
click at [550, 251] on button "Submit" at bounding box center [553, 254] width 45 height 18
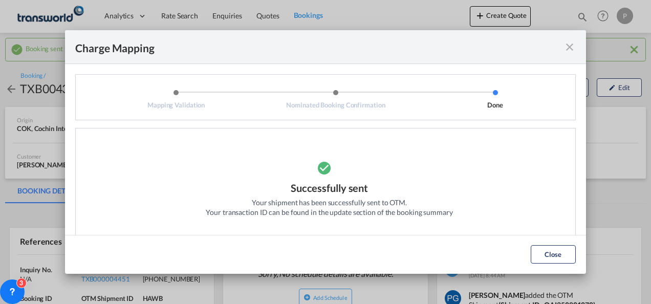
click at [568, 48] on md-icon "icon-close fg-AAA8AD cursor" at bounding box center [570, 47] width 12 height 12
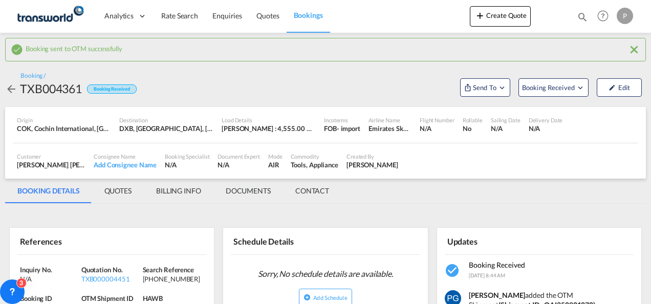
scroll to position [120, 0]
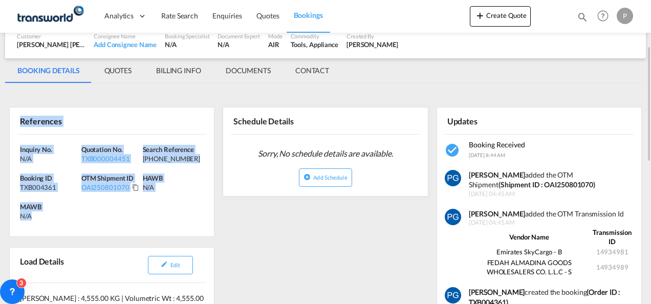
drag, startPoint x: 18, startPoint y: 118, endPoint x: 45, endPoint y: 218, distance: 103.4
click at [45, 218] on div "References Inquiry No. N/A Quotation No. TXB000004451 Search Reference 176-0849…" at bounding box center [111, 172] width 205 height 130
copy div "References Inquiry No. N/A Quotation No. TXB000004451 Search Reference 176-0849…"
click at [485, 25] on button "Create Quote" at bounding box center [500, 16] width 61 height 20
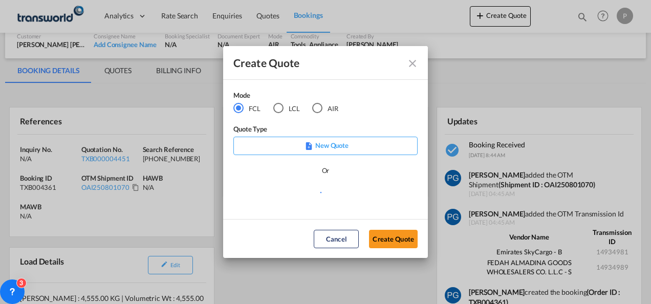
click at [314, 105] on div "AIR" at bounding box center [317, 108] width 10 height 10
click at [384, 232] on button "Create Quote" at bounding box center [393, 239] width 49 height 18
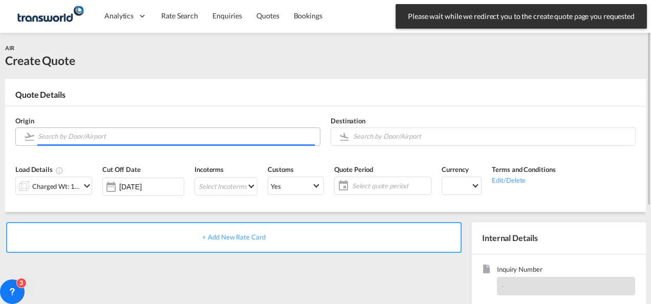
click at [133, 134] on input "Search by Door/Airport" at bounding box center [176, 136] width 277 height 18
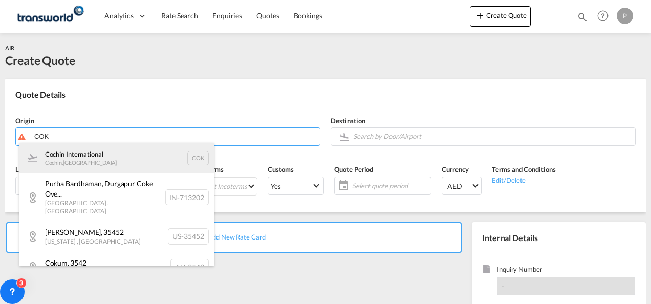
click at [124, 146] on div "Cochin International Cochin , India COK" at bounding box center [116, 158] width 195 height 31
type input "Cochin International, Cochin, COK"
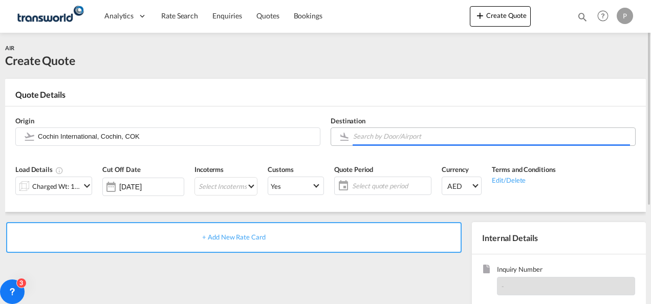
click at [375, 140] on input "Search by Door/Airport" at bounding box center [491, 136] width 277 height 18
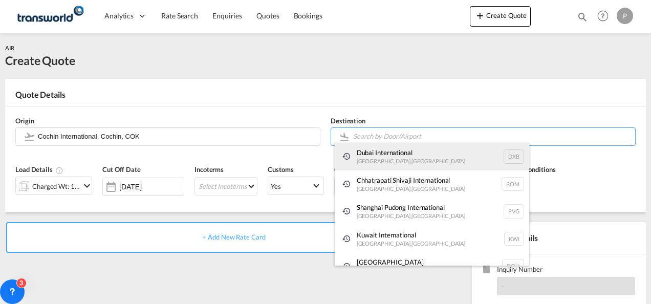
click at [383, 161] on div "Dubai International Dubai , United Arab Emirates DXB" at bounding box center [432, 157] width 195 height 28
type input "Dubai International, Dubai, DXB"
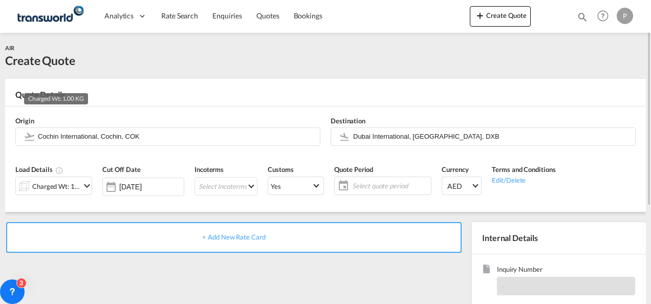
click at [72, 186] on div "Charged Wt: 1.00 KG" at bounding box center [56, 186] width 48 height 14
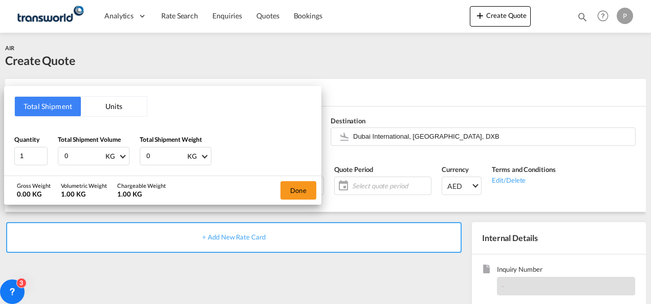
click at [81, 153] on input "0" at bounding box center [83, 155] width 41 height 17
type input "4719"
click at [158, 155] on input "0" at bounding box center [165, 155] width 41 height 17
type input "4719"
click at [296, 189] on button "Done" at bounding box center [299, 190] width 36 height 18
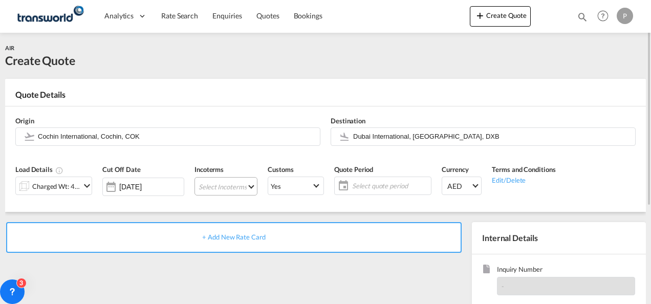
click at [225, 185] on md-select "Select Incoterms EXW - export Ex Works DPU - import Delivery at Place Unloaded …" at bounding box center [226, 186] width 63 height 18
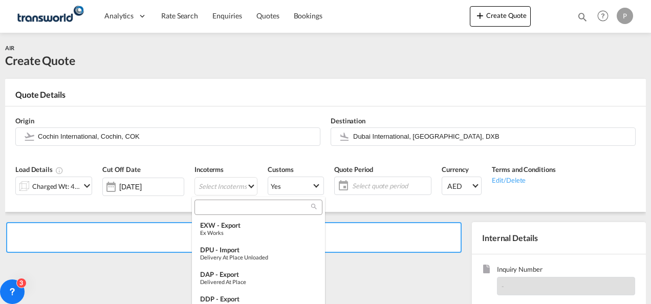
click at [212, 206] on input "search" at bounding box center [255, 207] width 114 height 9
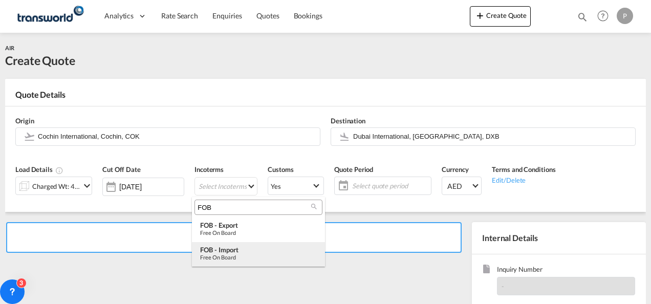
type input "FOB"
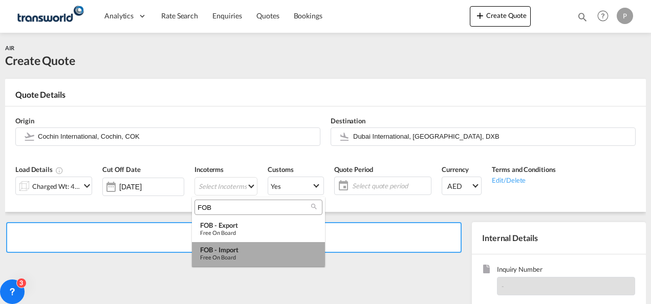
click at [229, 247] on div "FOB - import" at bounding box center [258, 250] width 117 height 8
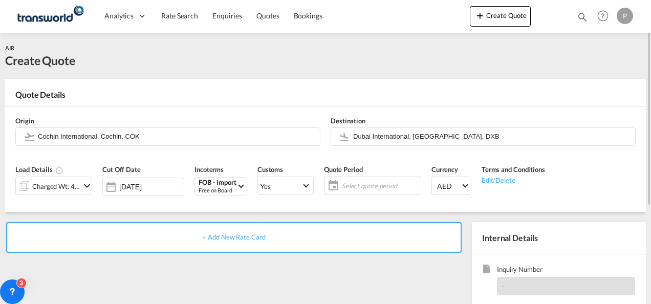
click at [360, 181] on span "Select quote period" at bounding box center [380, 185] width 76 height 9
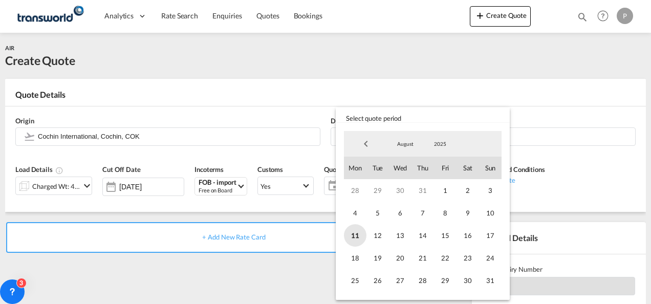
click at [357, 237] on span "11" at bounding box center [355, 235] width 23 height 23
click at [485, 275] on span "31" at bounding box center [490, 280] width 23 height 23
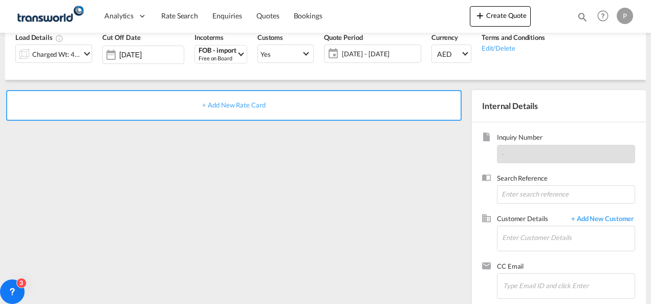
scroll to position [133, 0]
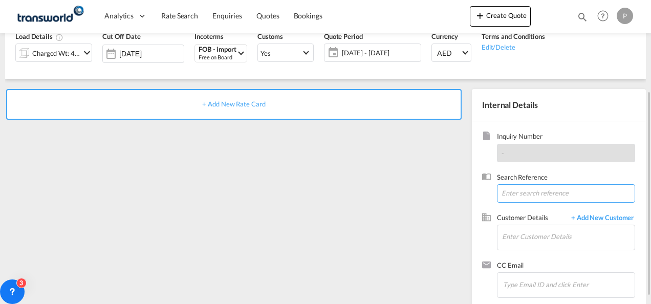
paste input "17614516810"
type input "17614516810"
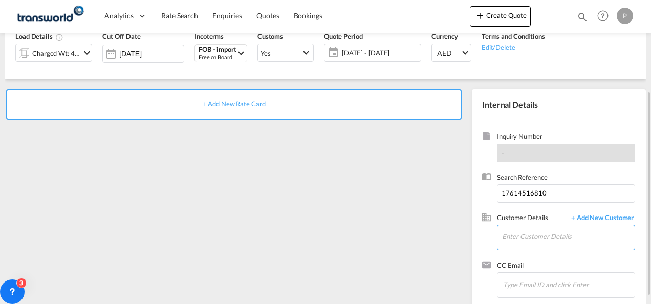
click at [510, 237] on input "Enter Customer Details" at bounding box center [568, 236] width 133 height 23
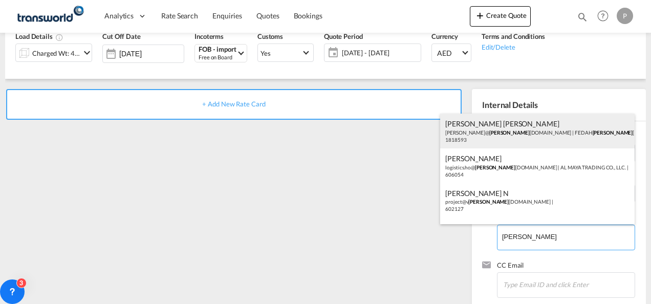
click at [495, 138] on div "Rukhsar Rukhsar Rukhsar@ alma dinagroup.org | FEDAH ALMA DINA GOODS WHOLESALERS…" at bounding box center [537, 131] width 195 height 35
type input "FEDAH ALMADINA GOODS WHOLESALERS CO. L.L.C, Rukhsar Rukhsar, Rukhsar@almadinagr…"
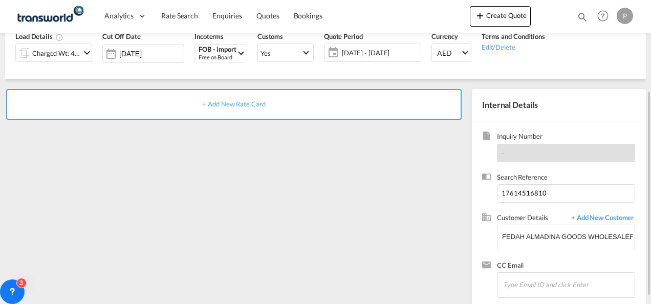
click at [249, 103] on span "+ Add New Rate Card" at bounding box center [233, 104] width 63 height 8
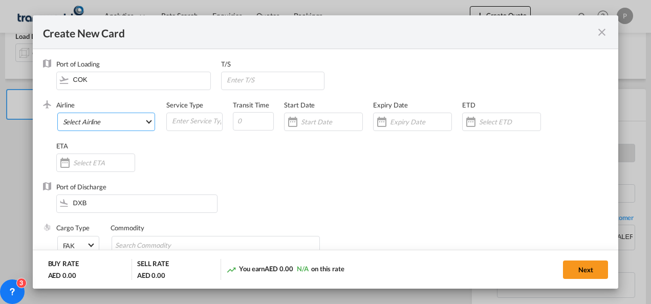
click at [88, 120] on md-select "Select Airline AIR EXPRESS S.A. (1166- / -) CMA CGM Air Cargo (1140-2C / -) DDW…" at bounding box center [106, 122] width 98 height 18
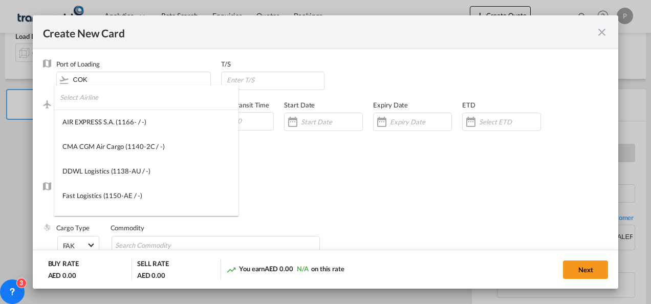
click at [113, 94] on input "search" at bounding box center [149, 97] width 179 height 25
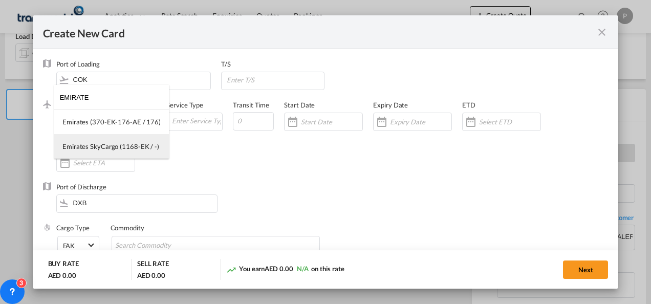
type input "EMIRATE"
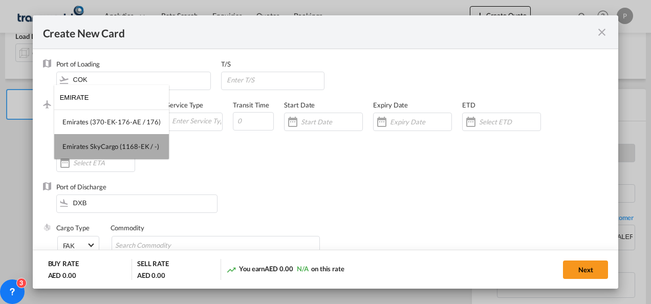
click at [123, 154] on md-option "Emirates SkyCargo (1168-EK / -)" at bounding box center [111, 146] width 115 height 25
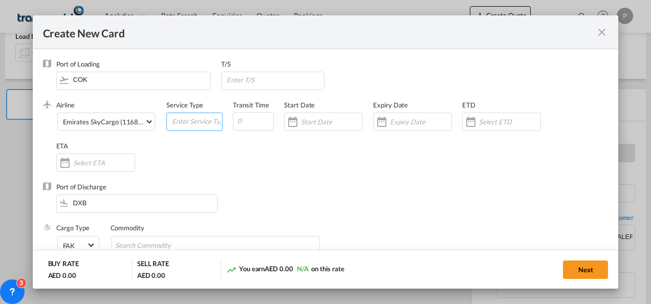
click at [201, 121] on input "Create New Card ..." at bounding box center [196, 120] width 51 height 15
type input "FOB IMPORT"
click at [402, 124] on input "Create New Card ..." at bounding box center [420, 122] width 61 height 8
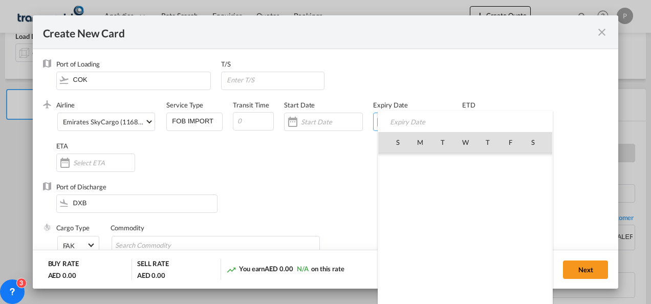
scroll to position [236996, 0]
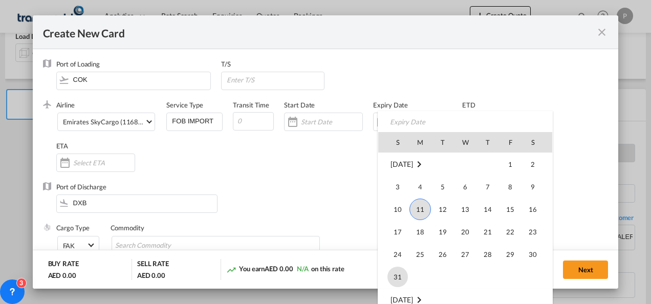
click at [393, 267] on span "31" at bounding box center [398, 277] width 20 height 20
type input "[DATE]"
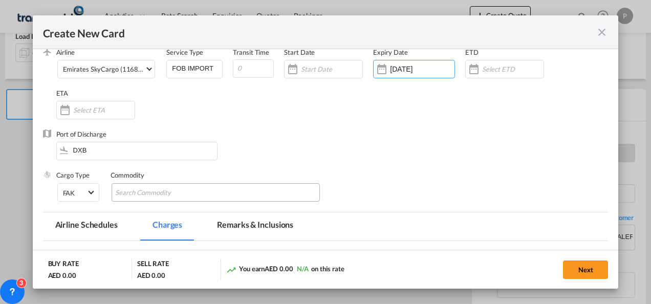
scroll to position [53, 0]
click at [194, 195] on input "Chips input." at bounding box center [162, 192] width 94 height 16
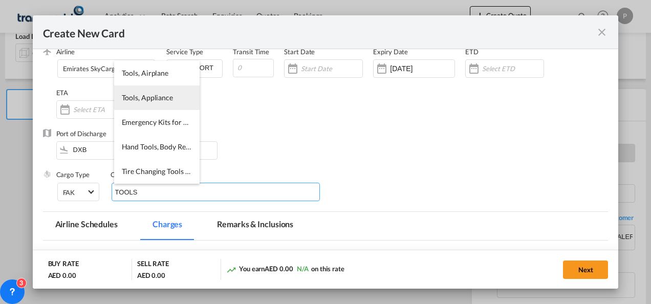
type input "TOOLS"
click at [142, 94] on span "Tools, Appliance" at bounding box center [147, 97] width 51 height 9
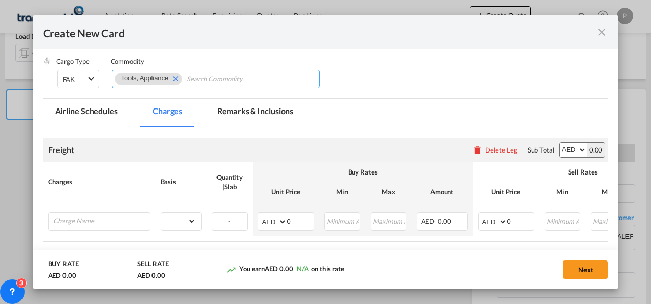
scroll to position [167, 0]
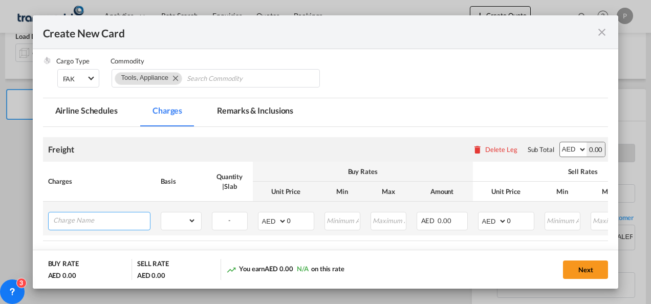
click at [91, 216] on input "Charge Name" at bounding box center [101, 219] width 97 height 15
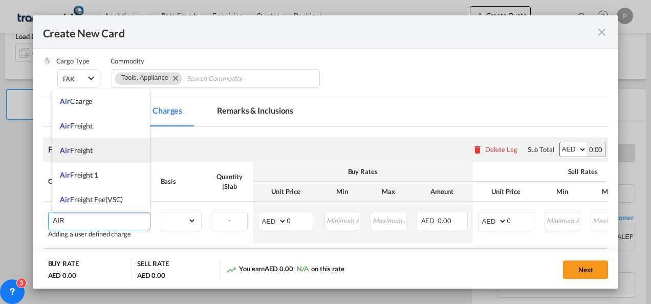
click at [91, 159] on li "Air Freight" at bounding box center [101, 150] width 98 height 25
type input "Air Freight"
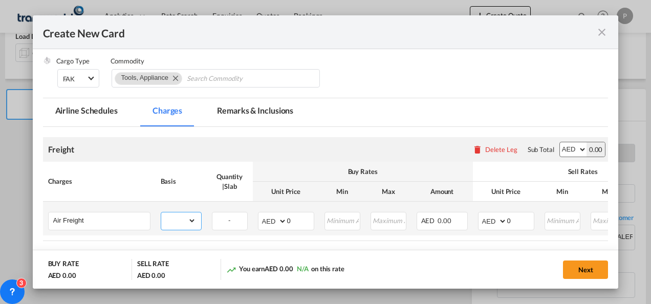
click at [175, 223] on select "gross_weight volumetric_weight per_shipment per_bl per_km % on air freight per_…" at bounding box center [178, 220] width 35 height 16
select select "per_shipment"
click at [161, 212] on select "gross_weight volumetric_weight per_shipment per_bl per_km % on air freight per_…" at bounding box center [178, 220] width 35 height 16
click at [267, 218] on select "AED AFN ALL AMD ANG AOA ARS AUD AWG AZN BAM BBD BDT BGN BHD BIF BMD BND BOB BRL…" at bounding box center [273, 221] width 27 height 14
select select "string:USD"
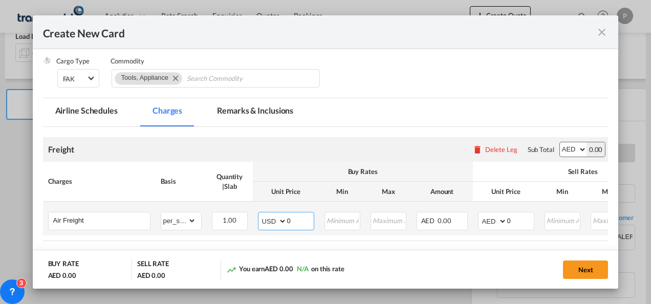
click at [260, 214] on select "AED AFN ALL AMD ANG AOA ARS AUD AWG AZN BAM BBD BDT BGN BHD BIF BMD BND BOB BRL…" at bounding box center [273, 221] width 27 height 14
click at [298, 216] on input "0" at bounding box center [300, 219] width 27 height 15
type input "4575.24"
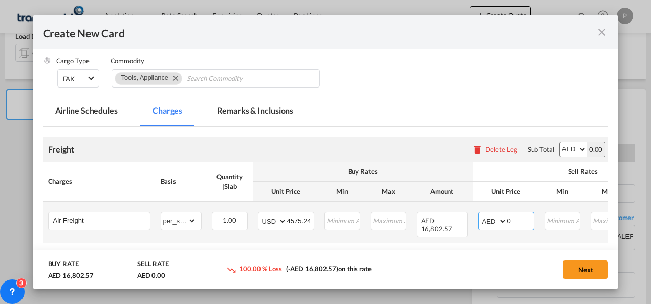
click at [482, 219] on select "AED AFN ALL AMD ANG AOA ARS AUD AWG AZN BAM BBD BDT BGN BHD BIF BMD BND BOB BRL…" at bounding box center [493, 221] width 27 height 14
select select "string:USD"
click at [480, 214] on select "AED AFN ALL AMD ANG AOA ARS AUD AWG AZN BAM BBD BDT BGN BHD BIF BMD BND BOB BRL…" at bounding box center [493, 221] width 27 height 14
click at [512, 220] on input "0" at bounding box center [520, 219] width 27 height 15
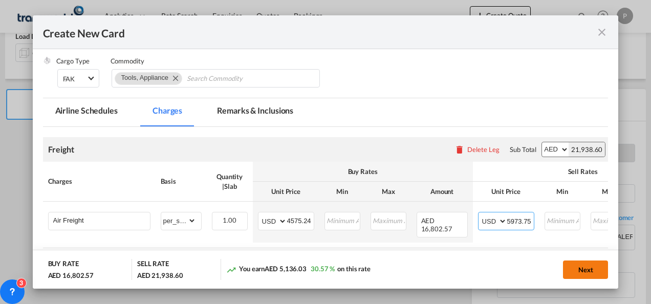
type input "5973.75"
click at [576, 268] on button "Next" at bounding box center [585, 270] width 45 height 18
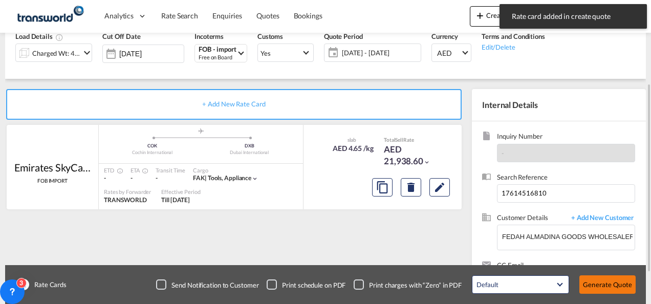
click at [603, 285] on button "Generate Quote" at bounding box center [607, 284] width 56 height 18
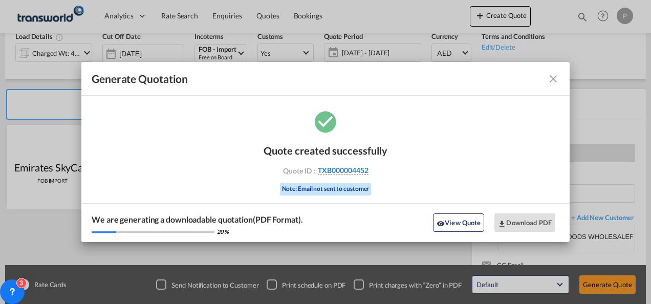
click at [338, 168] on span "TXB000004452" at bounding box center [343, 170] width 51 height 9
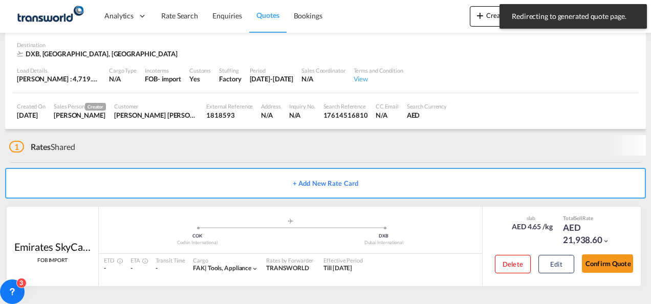
scroll to position [69, 0]
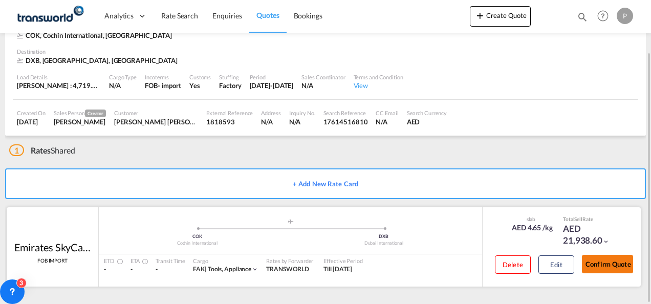
click at [604, 263] on button "Confirm Quote" at bounding box center [607, 264] width 51 height 18
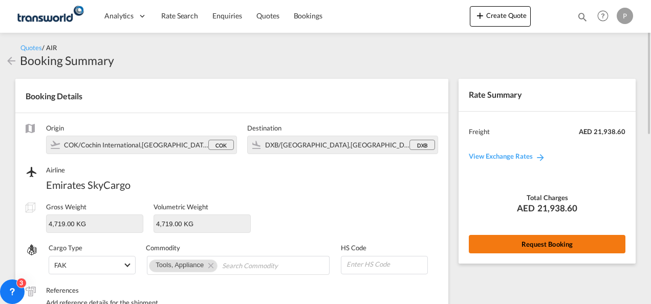
click at [520, 242] on button "Request Booking" at bounding box center [547, 244] width 157 height 18
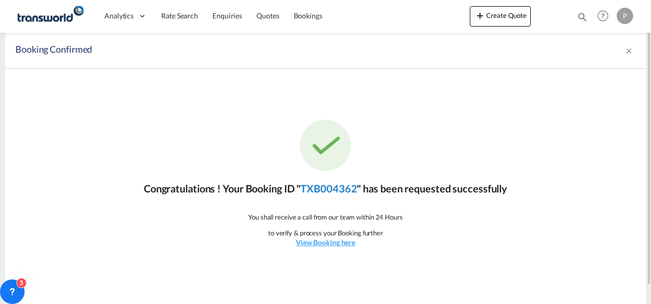
click at [331, 186] on link "TXB004362" at bounding box center [328, 188] width 56 height 12
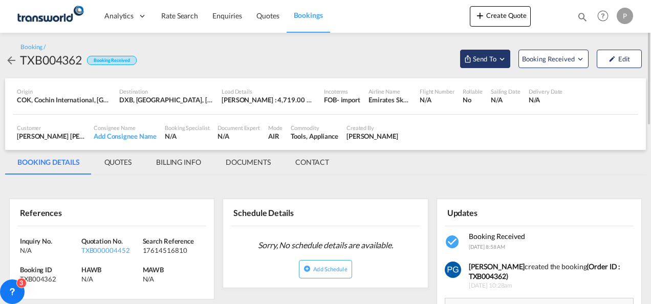
click at [487, 55] on span "Send To" at bounding box center [485, 59] width 26 height 10
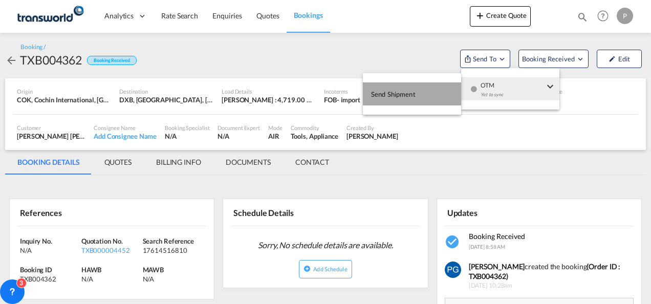
click at [450, 89] on button "Send Shipment" at bounding box center [412, 93] width 98 height 23
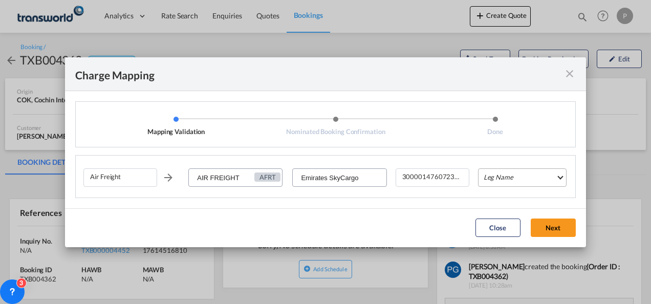
click at [505, 174] on md-select "Leg Name HANDLING ORIGIN HANDLING DESTINATION OTHERS TL PICK UP CUSTOMS ORIGIN …" at bounding box center [522, 177] width 89 height 18
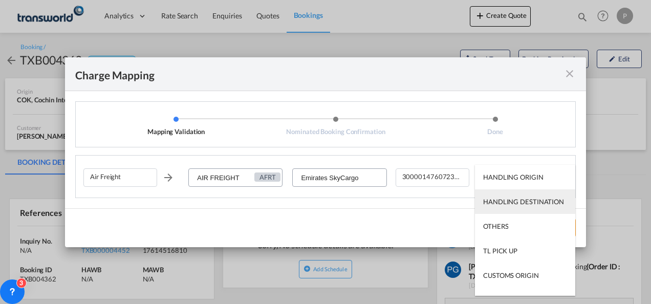
scroll to position [66, 0]
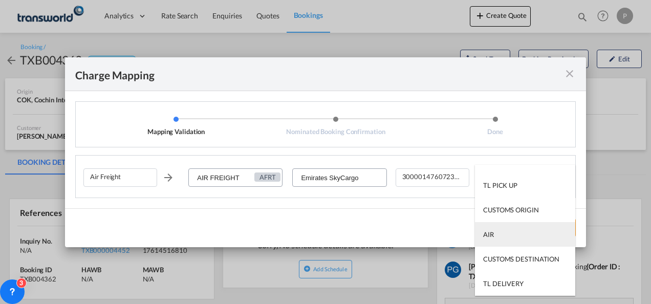
click at [499, 242] on md-option "AIR" at bounding box center [525, 234] width 100 height 25
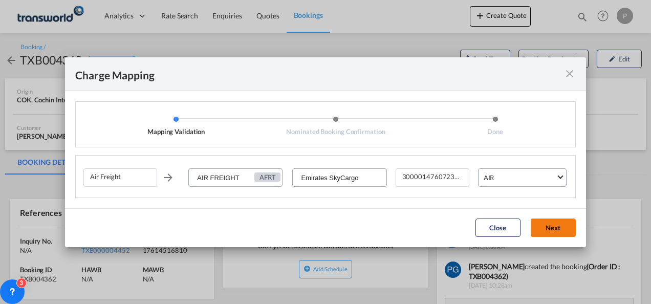
click at [547, 231] on button "Next" at bounding box center [553, 228] width 45 height 18
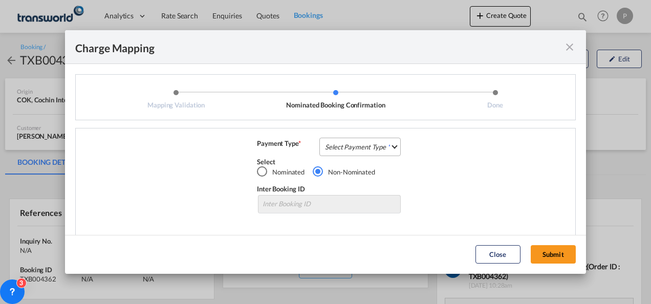
click at [347, 148] on md-select "Select Payment Type COLLECT PREPAID" at bounding box center [359, 147] width 81 height 18
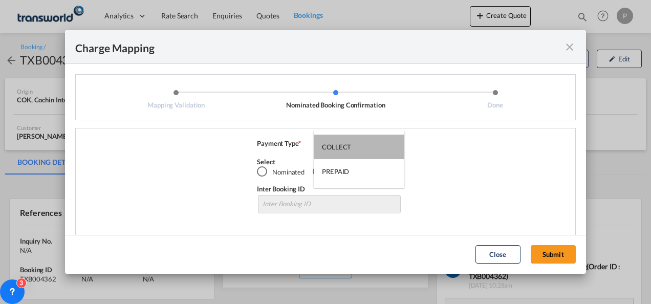
click at [347, 148] on div "COLLECT" at bounding box center [336, 146] width 29 height 9
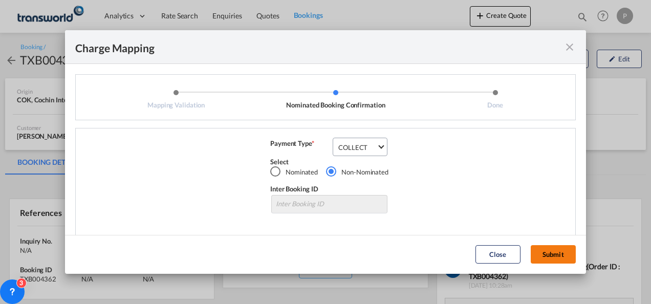
click at [566, 254] on button "Submit" at bounding box center [553, 254] width 45 height 18
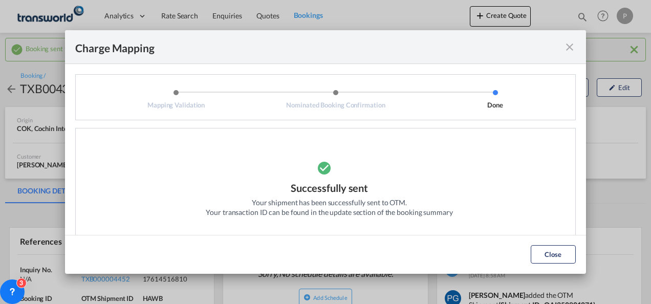
click at [568, 48] on md-icon "icon-close fg-AAA8AD cursor" at bounding box center [570, 47] width 12 height 12
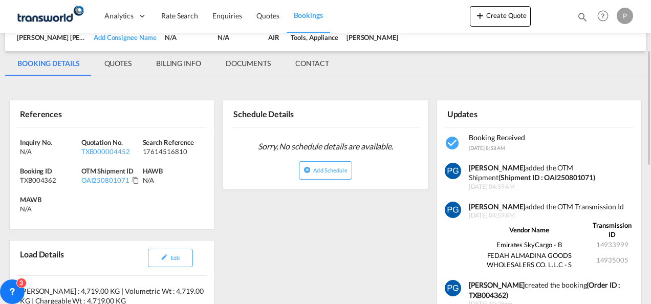
scroll to position [128, 0]
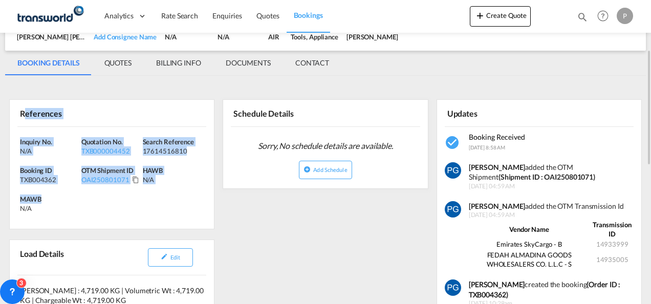
drag, startPoint x: 23, startPoint y: 112, endPoint x: 61, endPoint y: 200, distance: 96.1
click at [61, 200] on div "References Inquiry No. N/A Quotation No. TXB000004452 Search Reference 17614516…" at bounding box center [111, 164] width 205 height 130
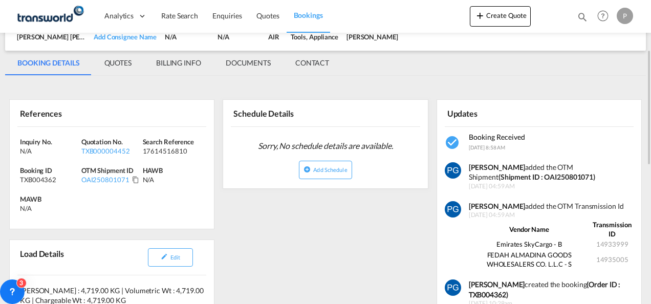
drag, startPoint x: 61, startPoint y: 200, endPoint x: 48, endPoint y: 211, distance: 17.8
click at [48, 211] on div "N/A" at bounding box center [48, 208] width 56 height 9
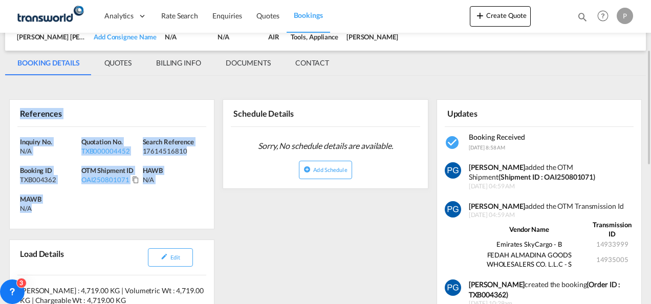
drag, startPoint x: 48, startPoint y: 211, endPoint x: 0, endPoint y: 98, distance: 122.7
click at [0, 98] on div "Booking sent to OTM successfully Booking / TXB004362 Booking Received Send To B…" at bounding box center [325, 277] width 651 height 744
copy div "References Inquiry No. N/A Quotation No. TXB000004452 Search Reference 17614516…"
